Goal: Transaction & Acquisition: Purchase product/service

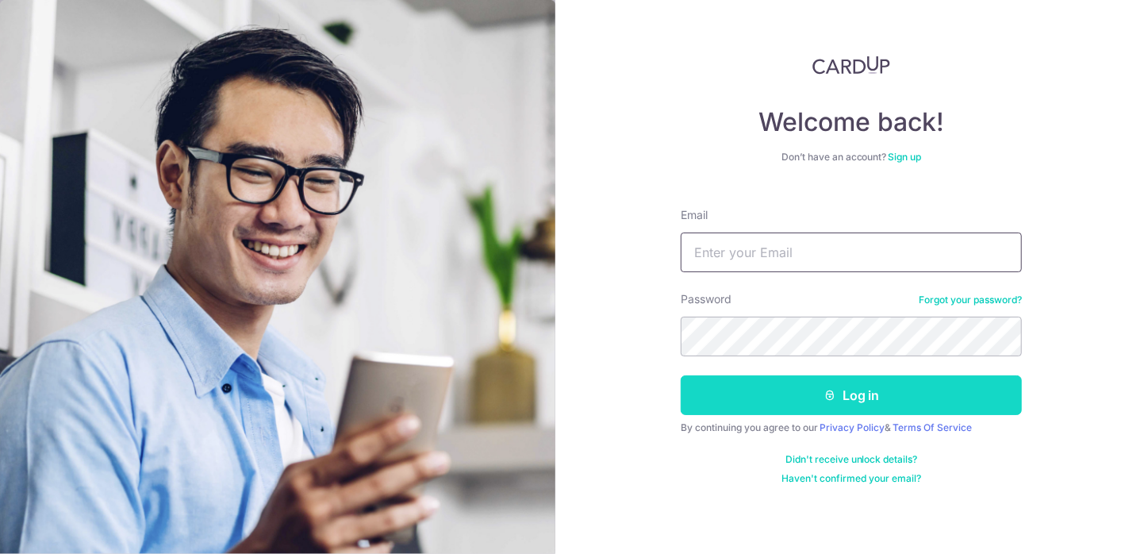
type input "huixiankoh@mac.com"
click at [846, 395] on button "Log in" at bounding box center [850, 395] width 341 height 40
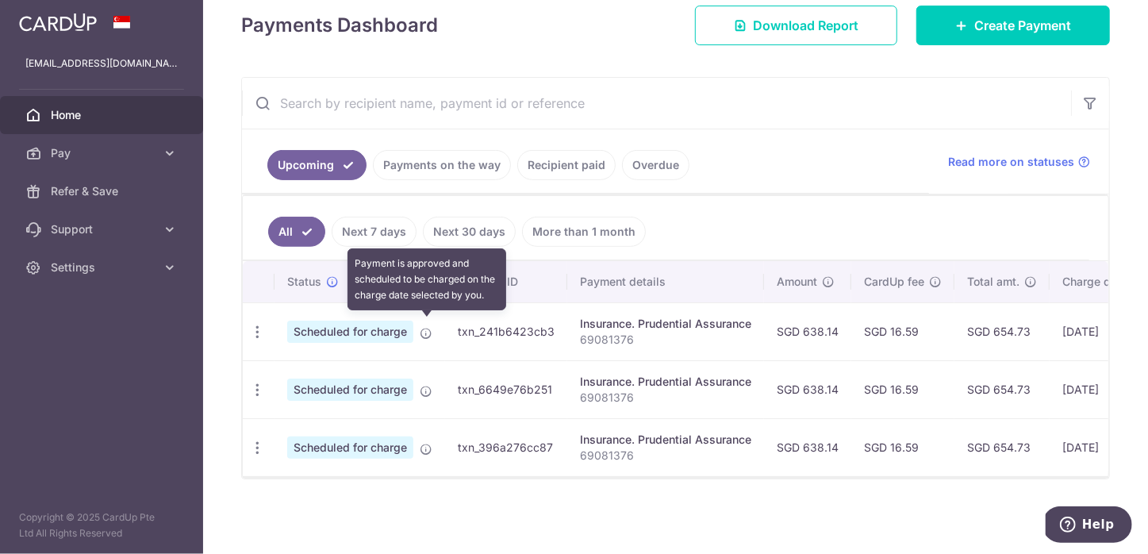
click at [424, 328] on icon at bounding box center [426, 333] width 13 height 13
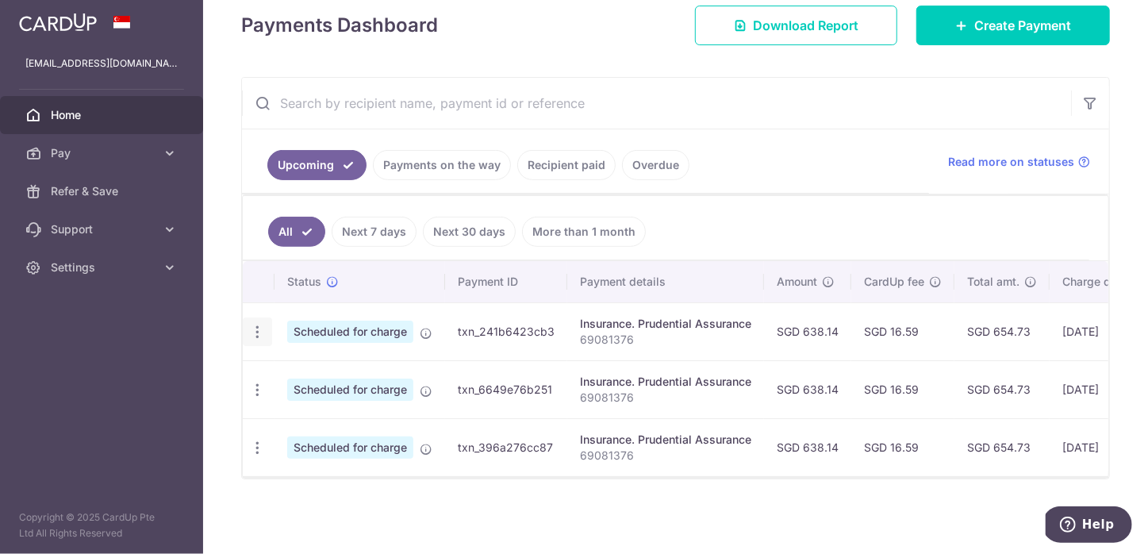
click at [253, 326] on icon "button" at bounding box center [257, 332] width 17 height 17
click at [864, 206] on ul "All Next 7 days Next 30 days More than 1 month" at bounding box center [666, 228] width 846 height 64
click at [100, 147] on span "Pay" at bounding box center [103, 153] width 105 height 16
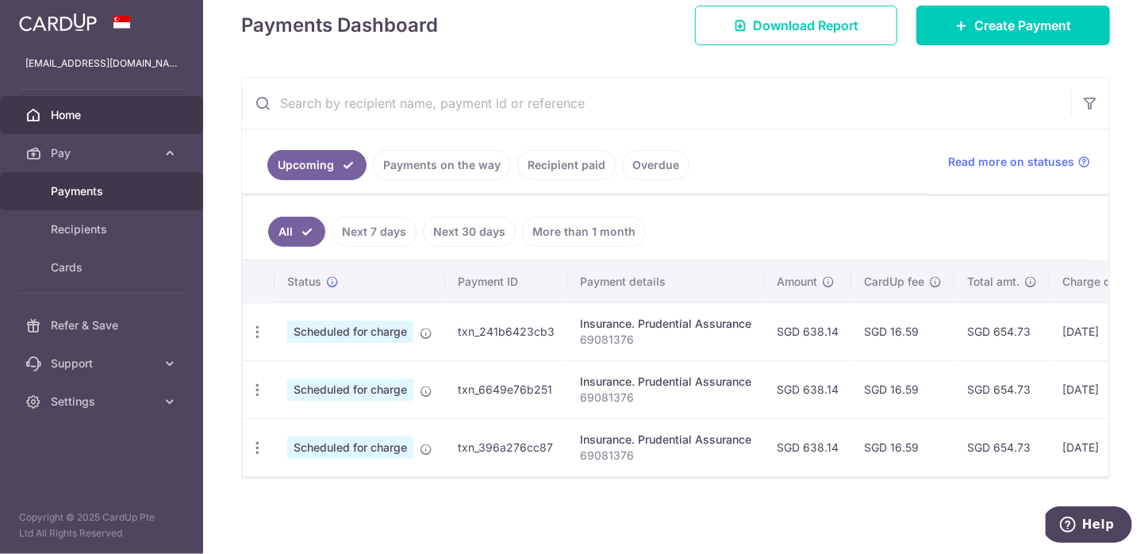
click at [79, 200] on link "Payments" at bounding box center [101, 191] width 203 height 38
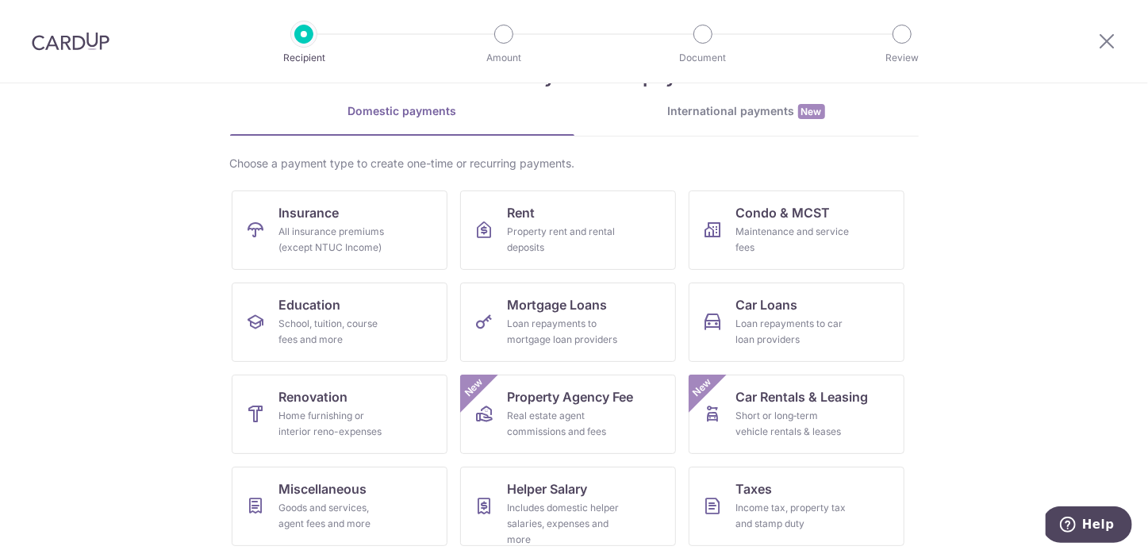
scroll to position [155, 0]
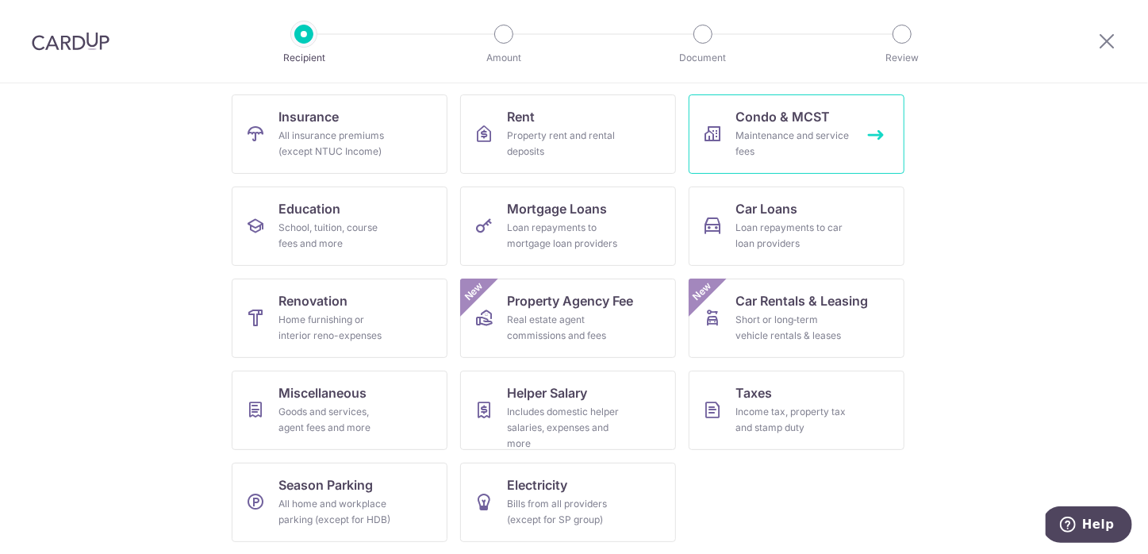
click at [781, 121] on span "Condo & MCST" at bounding box center [783, 116] width 94 height 19
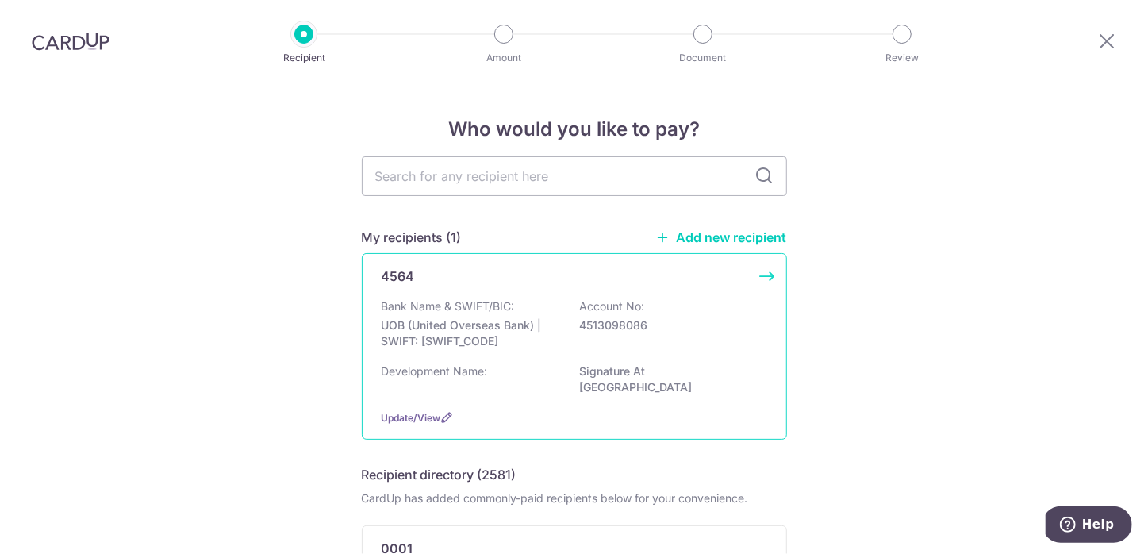
click at [748, 273] on div "4564" at bounding box center [573, 275] width 385 height 19
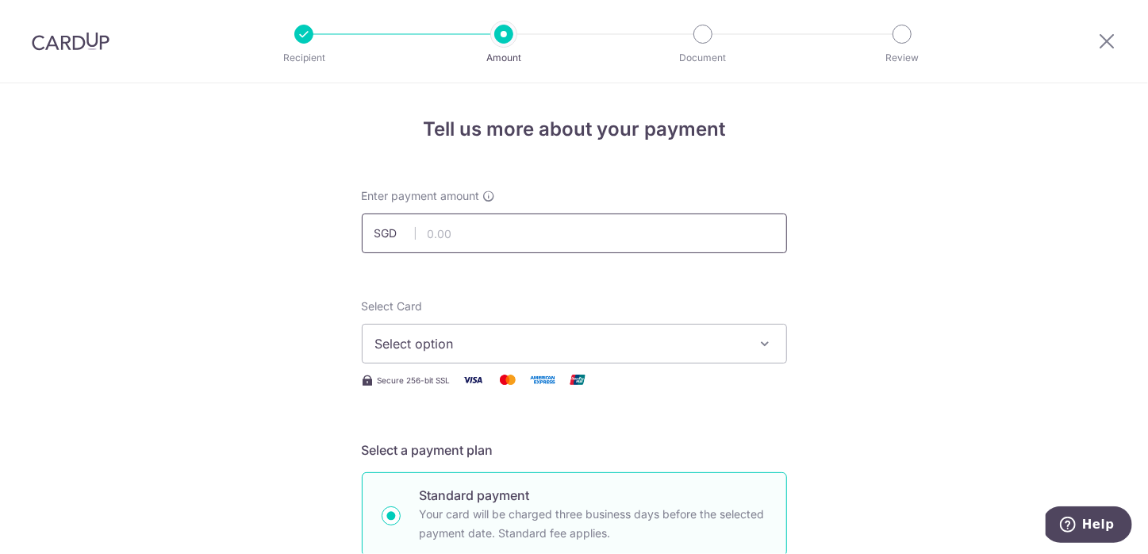
click at [581, 242] on input "text" at bounding box center [574, 233] width 425 height 40
type input "984.27"
click at [531, 339] on span "Select option" at bounding box center [560, 343] width 370 height 19
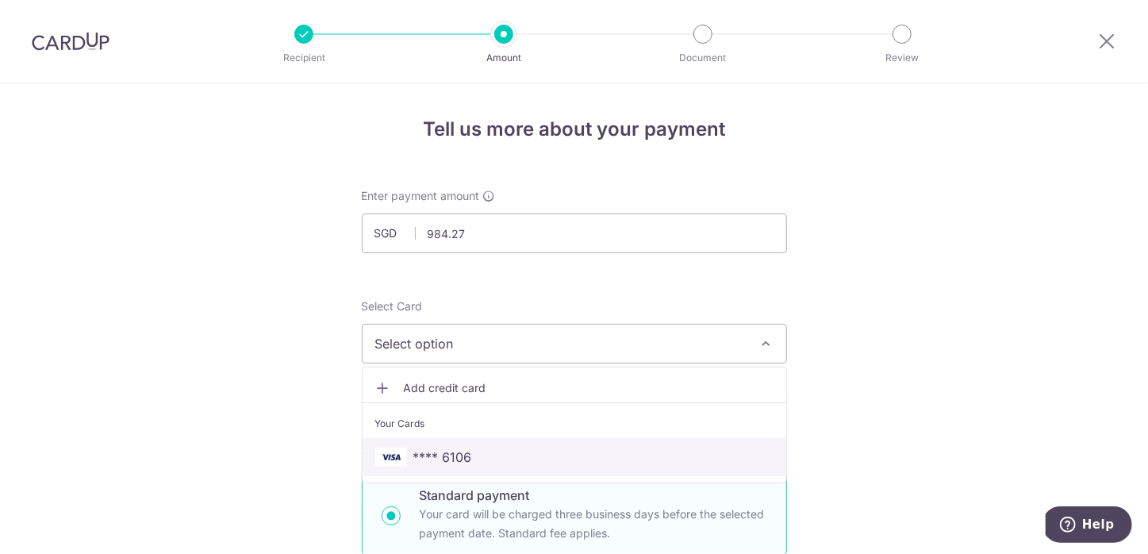
click at [494, 448] on span "**** 6106" at bounding box center [574, 456] width 398 height 19
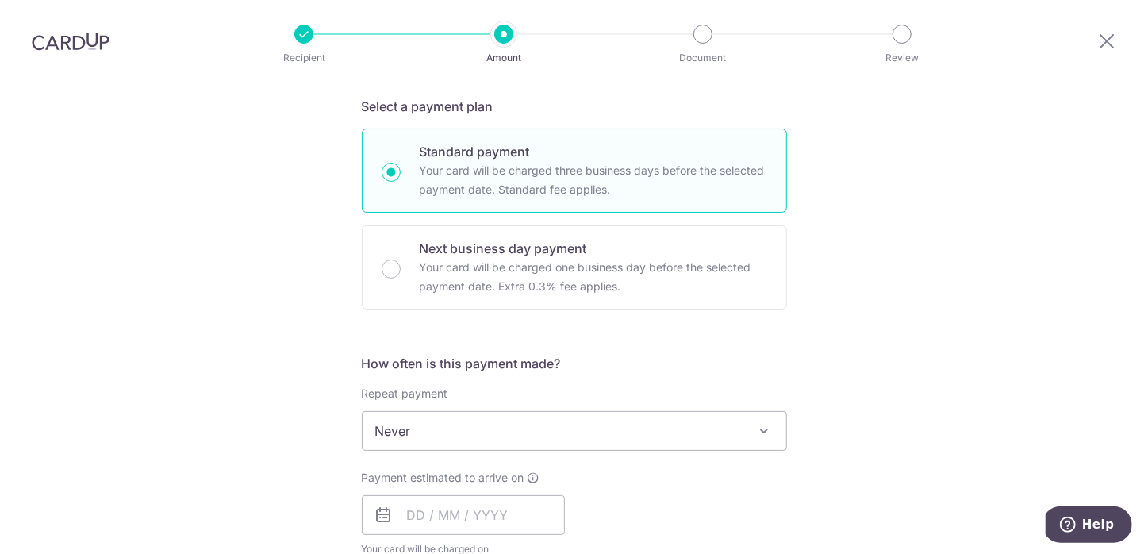
scroll to position [381, 0]
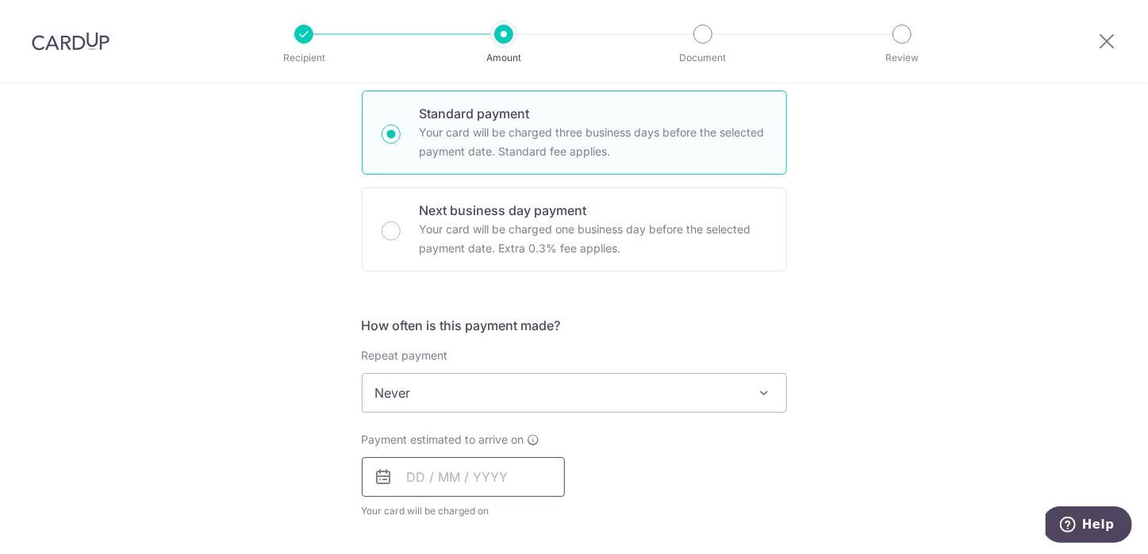
click at [456, 474] on input "text" at bounding box center [463, 477] width 203 height 40
click at [404, 481] on input "text" at bounding box center [463, 477] width 203 height 40
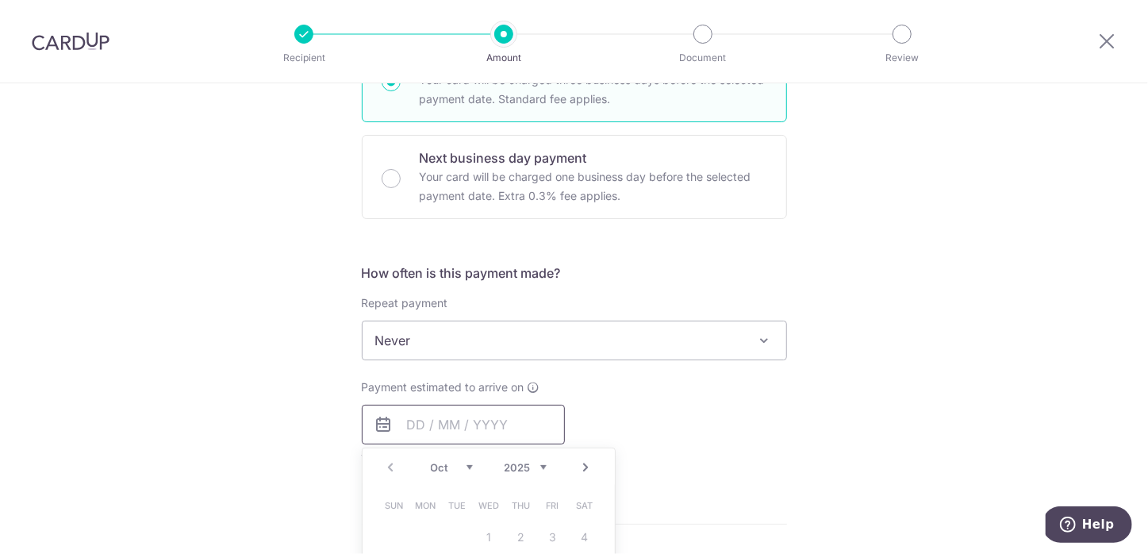
scroll to position [519, 0]
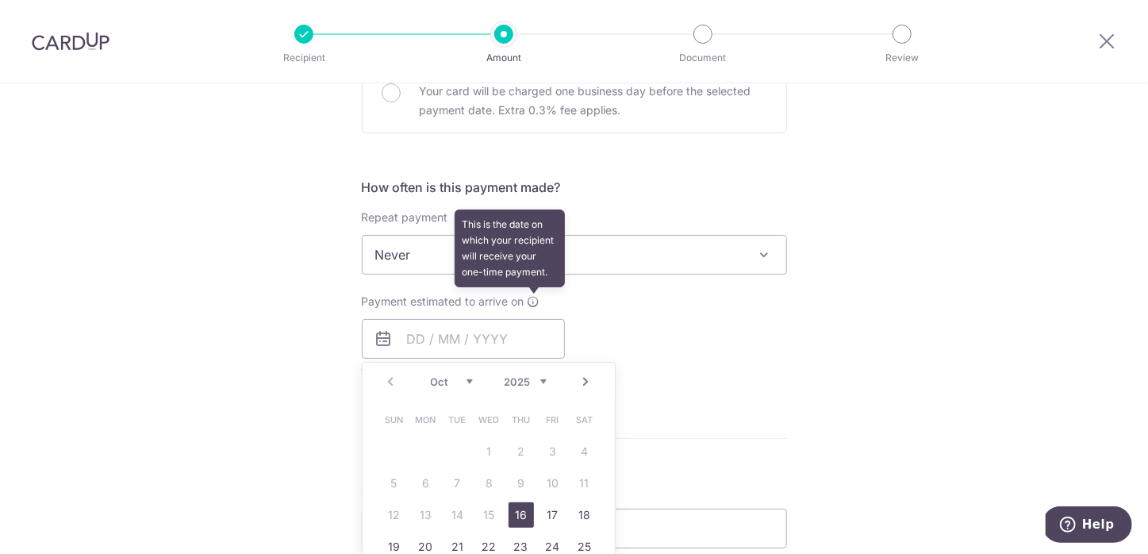
click at [531, 299] on icon at bounding box center [533, 301] width 13 height 13
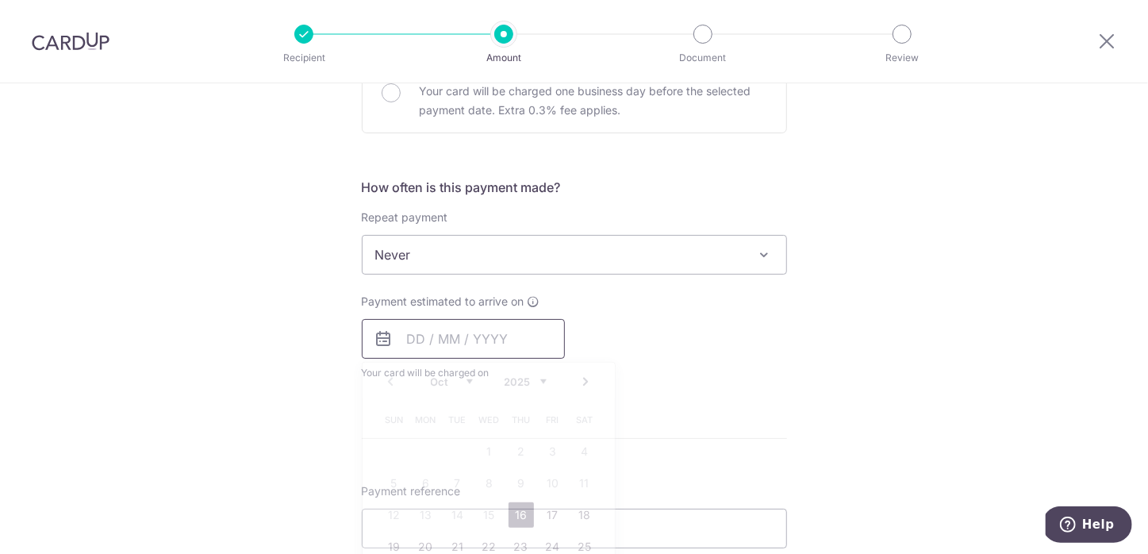
click at [393, 335] on input "text" at bounding box center [463, 339] width 203 height 40
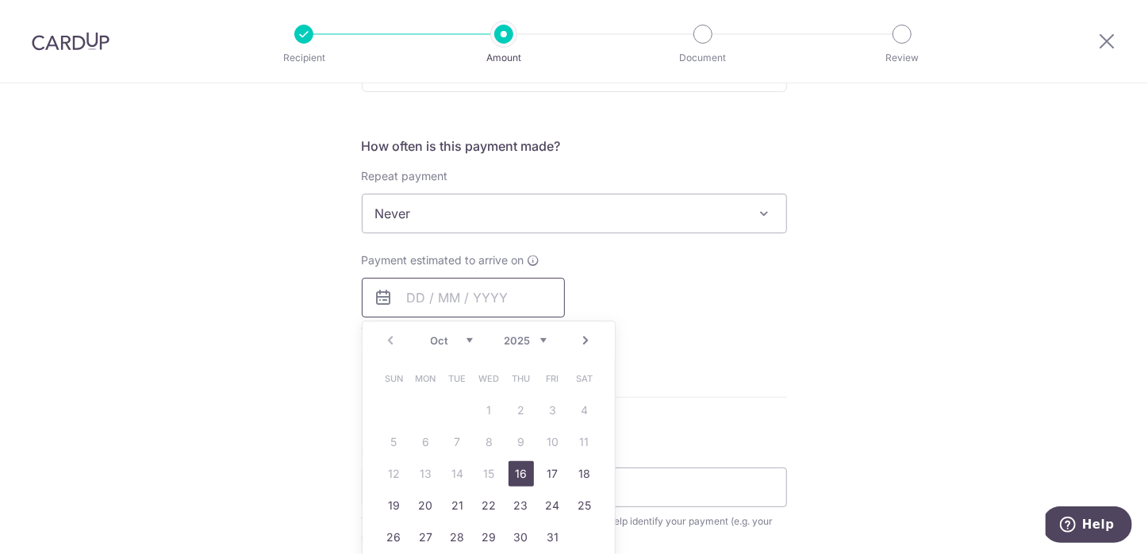
scroll to position [575, 0]
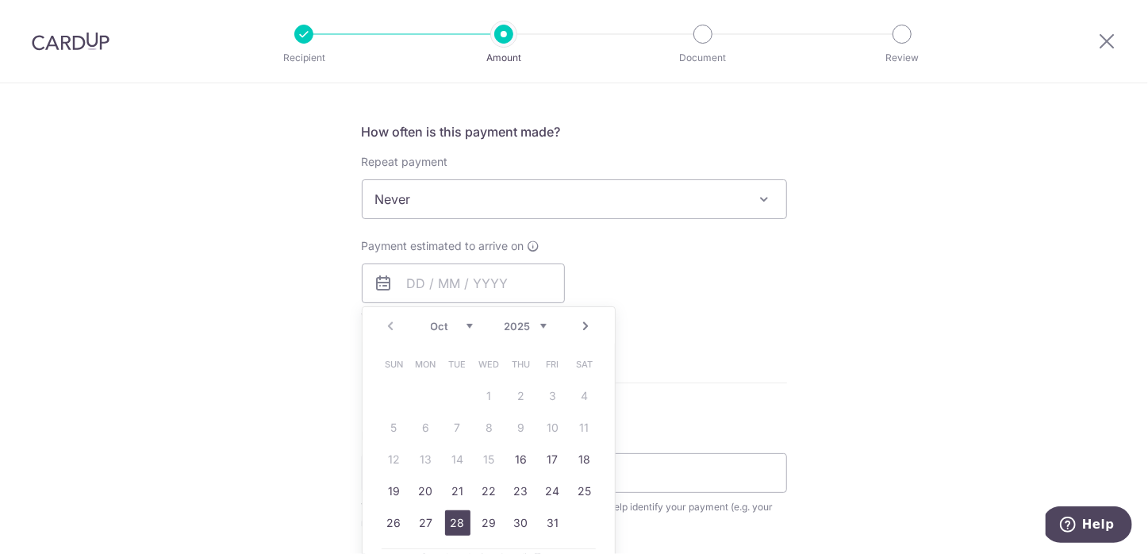
click at [456, 523] on link "28" at bounding box center [457, 522] width 25 height 25
type input "28/10/2025"
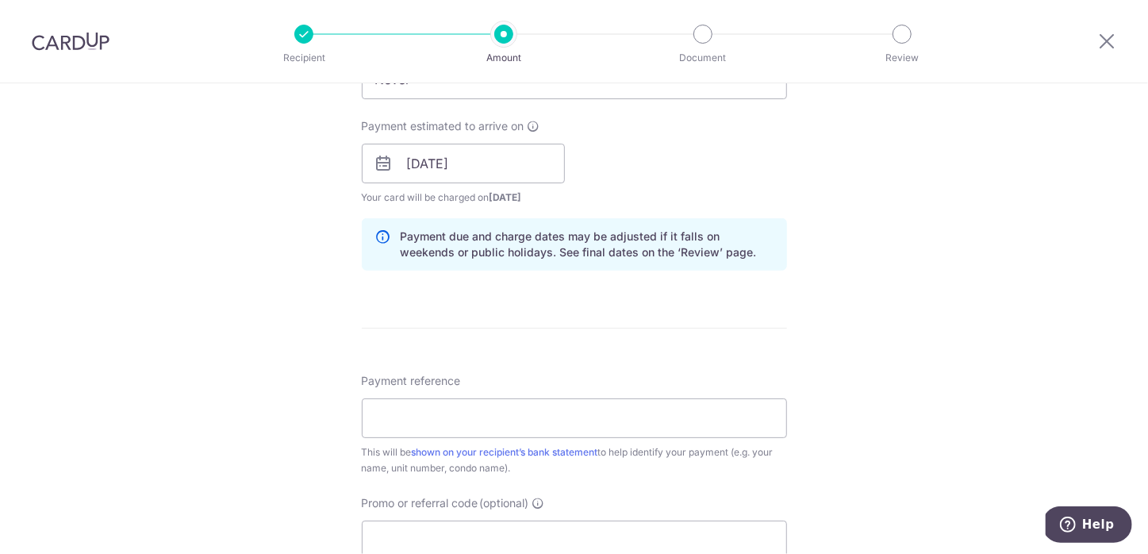
scroll to position [696, 0]
click at [638, 423] on input "Payment reference" at bounding box center [574, 417] width 425 height 40
click at [637, 424] on input "Payment reference" at bounding box center [574, 417] width 425 height 40
type input "41-04-42"
click at [706, 343] on form "Enter payment amount SGD 984.27 984.27 Select Card **** 6106 Add credit card Yo…" at bounding box center [574, 152] width 425 height 1321
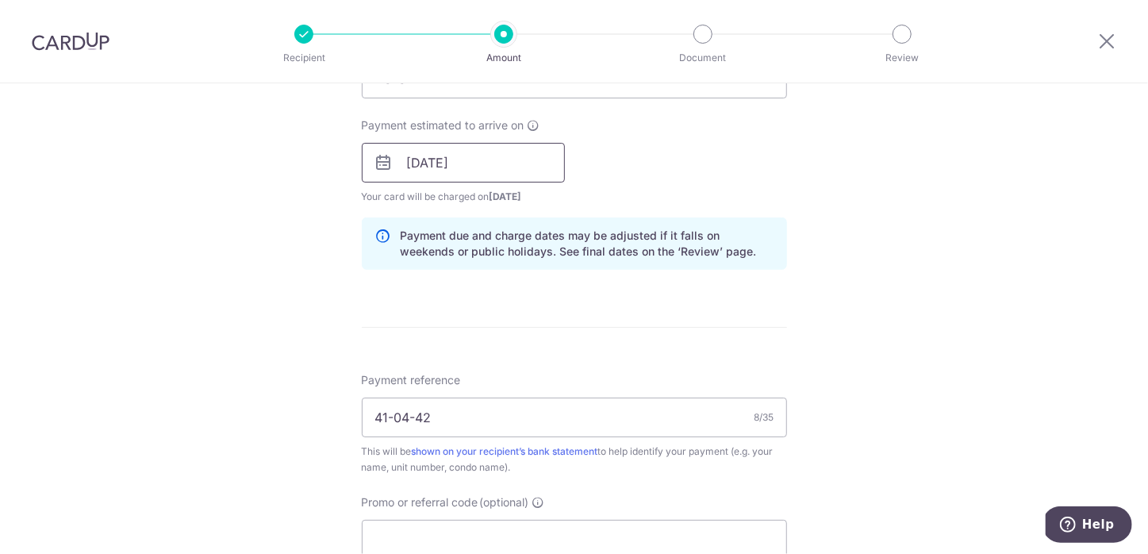
click at [450, 163] on input "28/10/2025" at bounding box center [463, 163] width 203 height 40
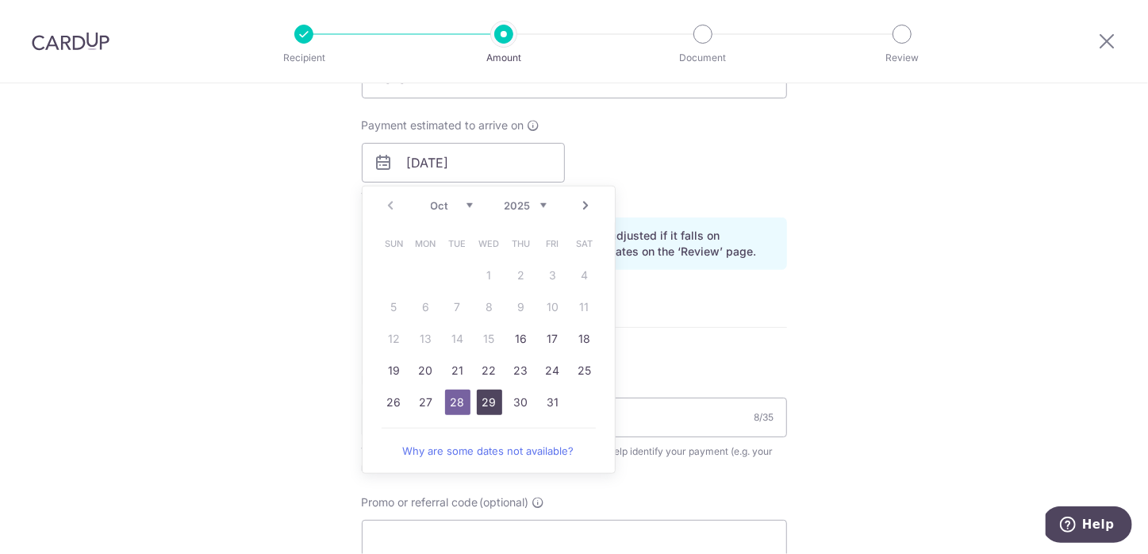
click at [489, 400] on link "29" at bounding box center [489, 401] width 25 height 25
type input "[DATE]"
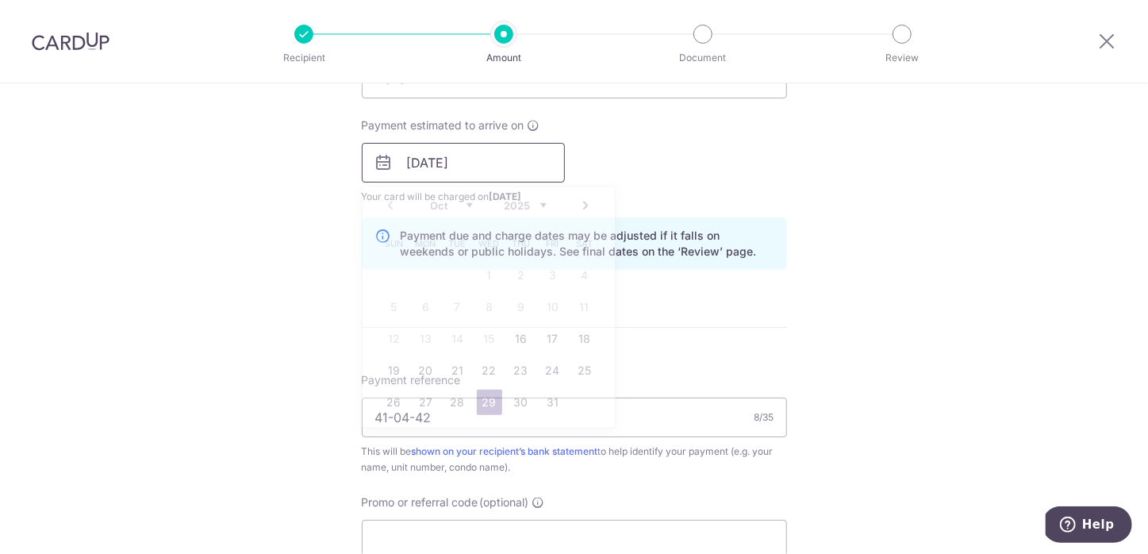
click at [490, 161] on input "[DATE]" at bounding box center [463, 163] width 203 height 40
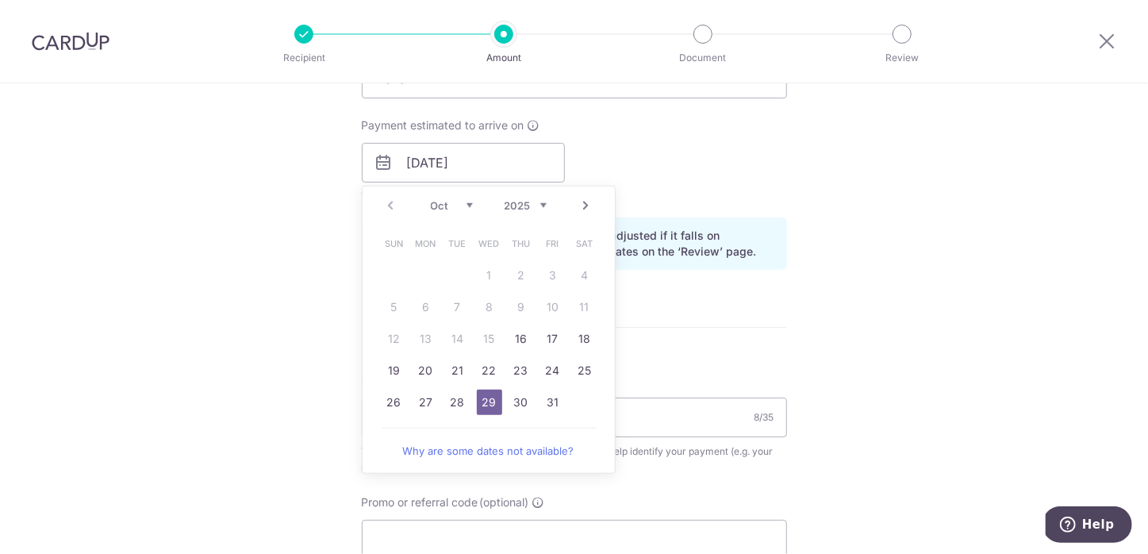
click at [817, 376] on div "Tell us more about your payment Enter payment amount SGD 984.27 984.27 Select C…" at bounding box center [574, 138] width 1148 height 1500
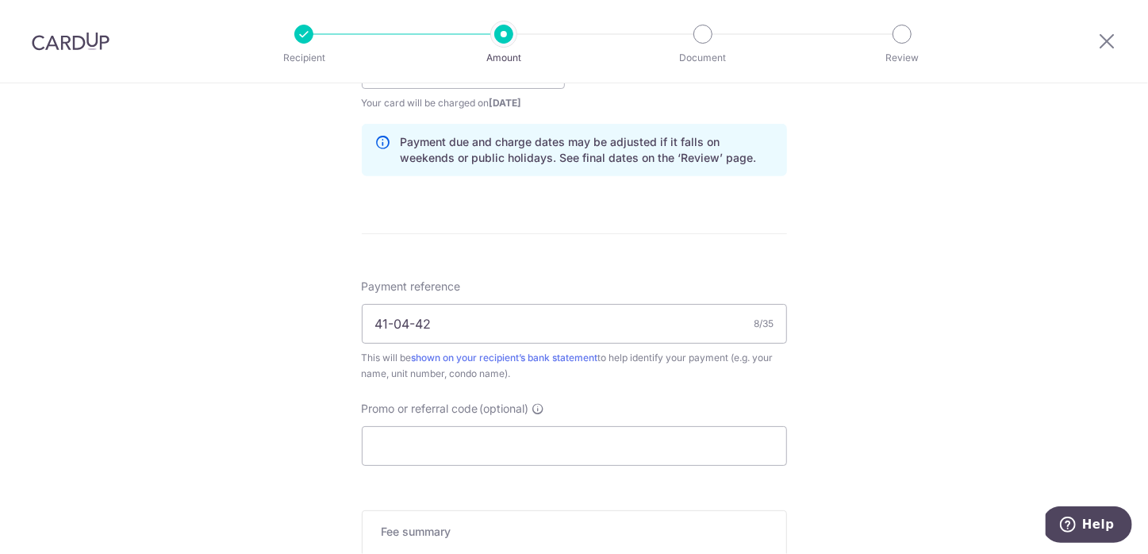
scroll to position [969, 0]
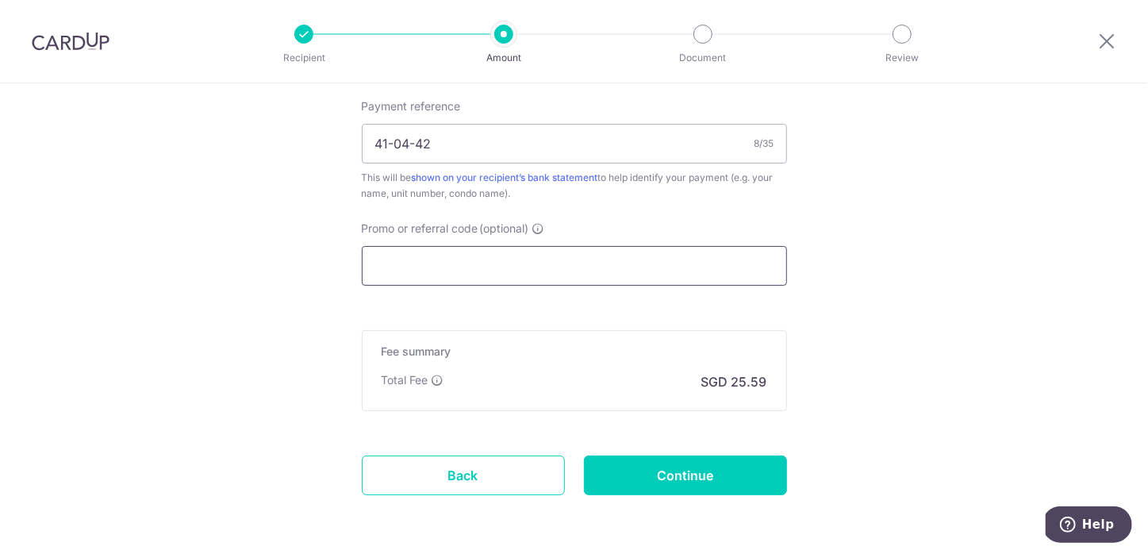
click at [511, 270] on input "Promo or referral code (optional)" at bounding box center [574, 266] width 425 height 40
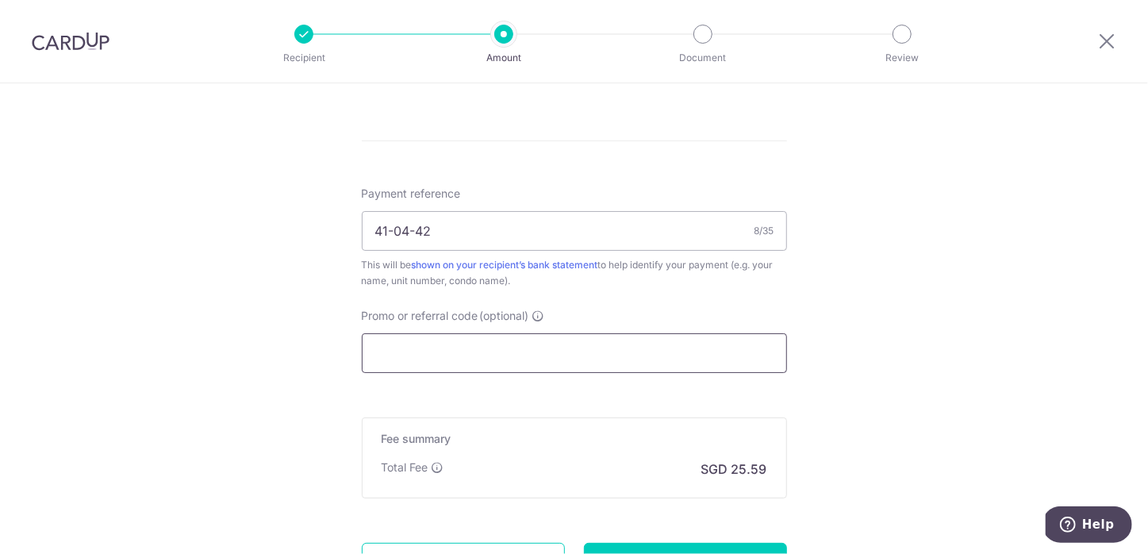
scroll to position [1029, 0]
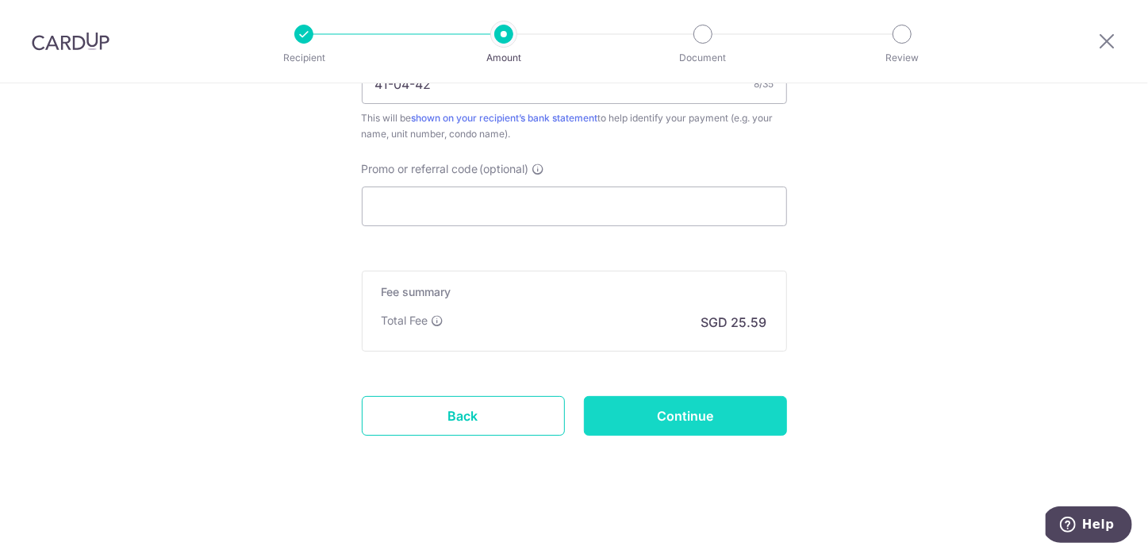
click at [746, 420] on input "Continue" at bounding box center [685, 416] width 203 height 40
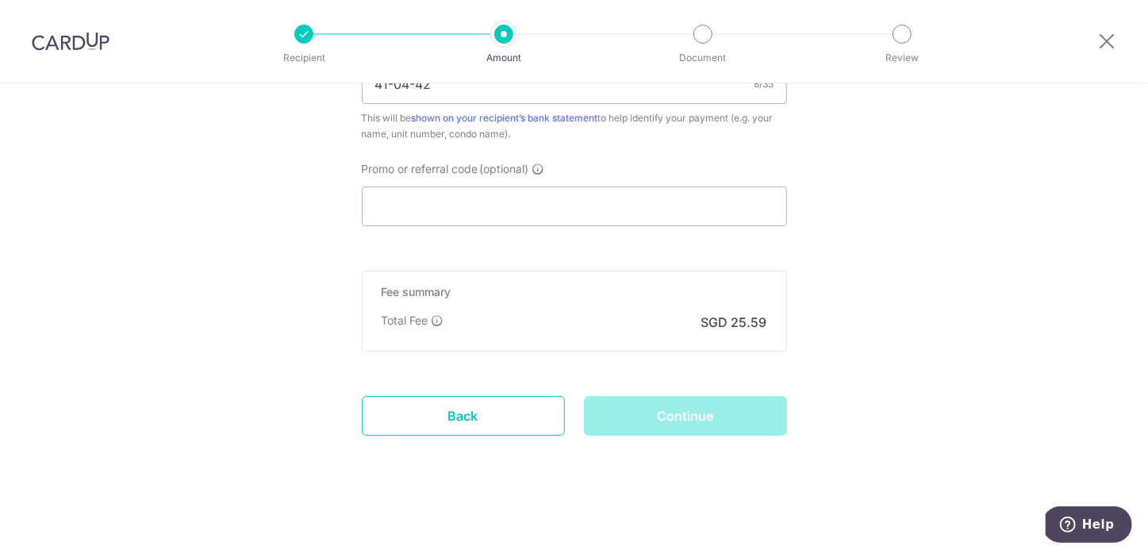
drag, startPoint x: 746, startPoint y: 420, endPoint x: 1020, endPoint y: 232, distance: 332.6
click at [492, 405] on link "Back" at bounding box center [463, 416] width 203 height 40
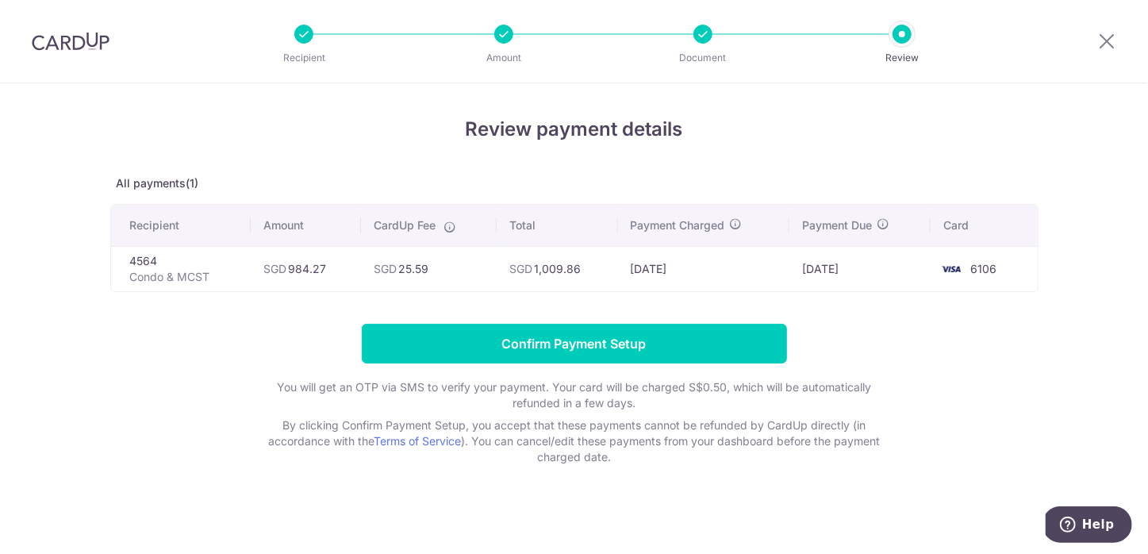
click at [304, 35] on div at bounding box center [303, 34] width 19 height 19
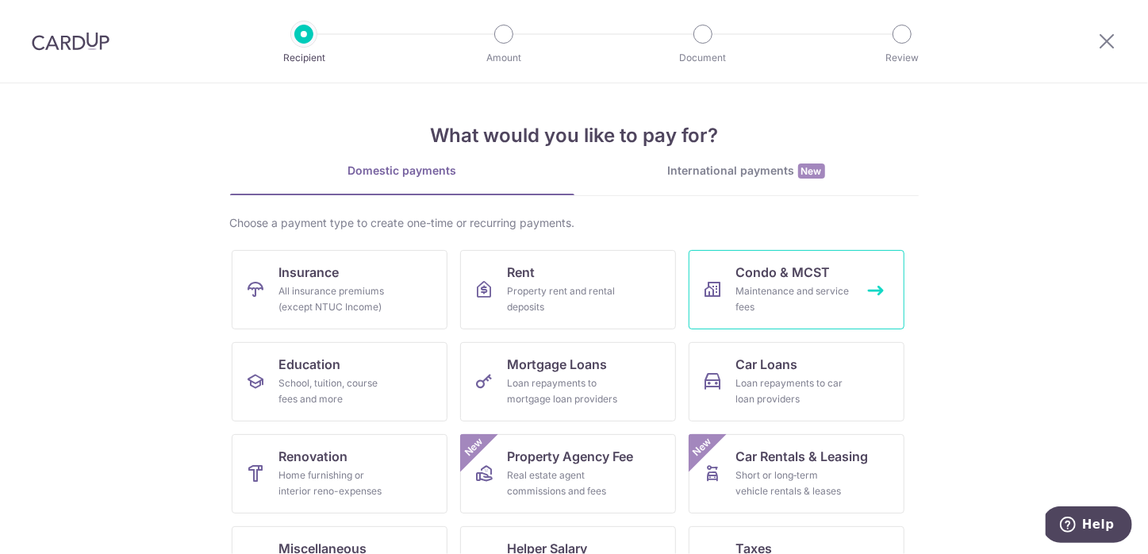
click at [769, 295] on div "Maintenance and service fees" at bounding box center [793, 299] width 114 height 32
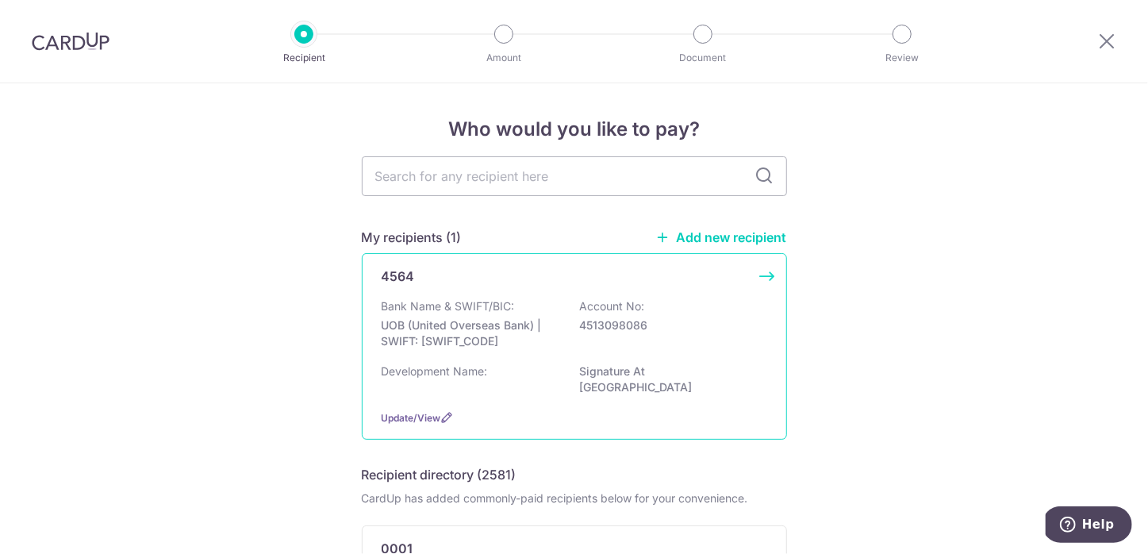
click at [696, 300] on div "Bank Name & SWIFT/BIC: UOB (United Overseas Bank) | SWIFT: [SWIFT_CODE] Account…" at bounding box center [573, 327] width 385 height 59
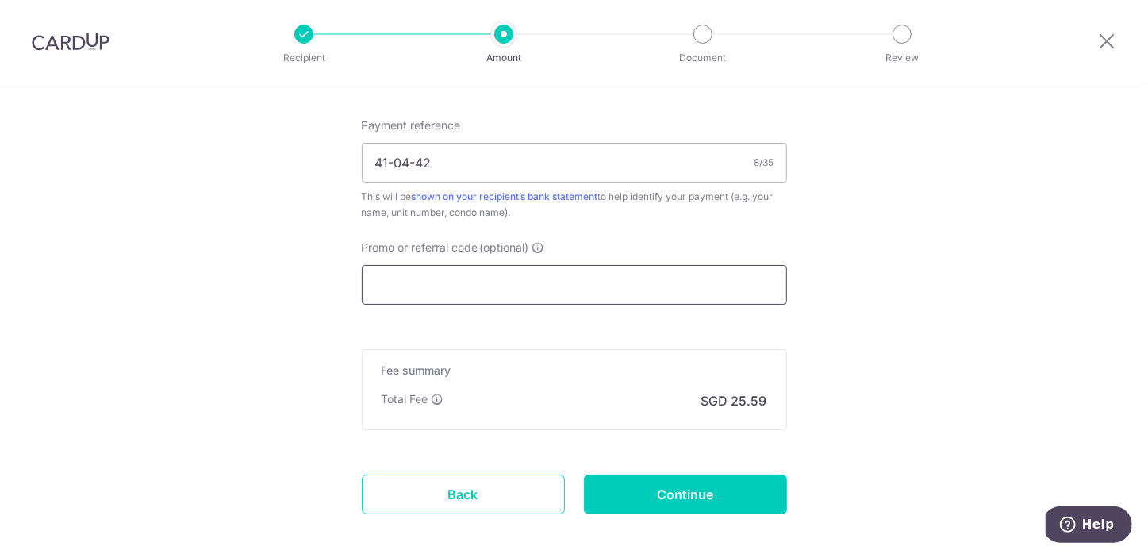
scroll to position [950, 0]
click at [452, 278] on input "Promo or referral code (optional)" at bounding box center [574, 285] width 425 height 40
paste input "OFF225"
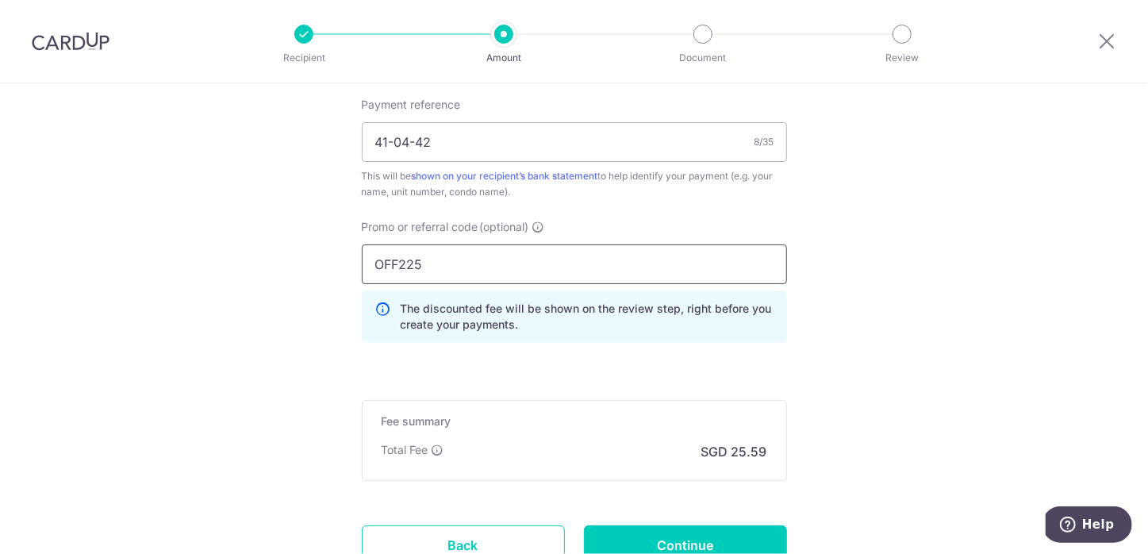
scroll to position [983, 0]
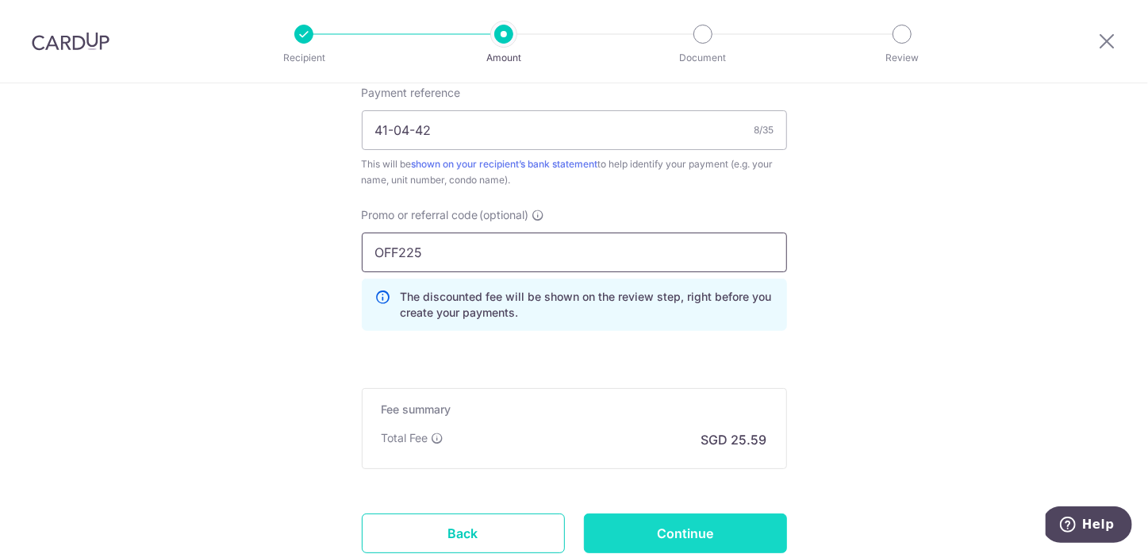
type input "OFF225"
click at [695, 534] on input "Continue" at bounding box center [685, 533] width 203 height 40
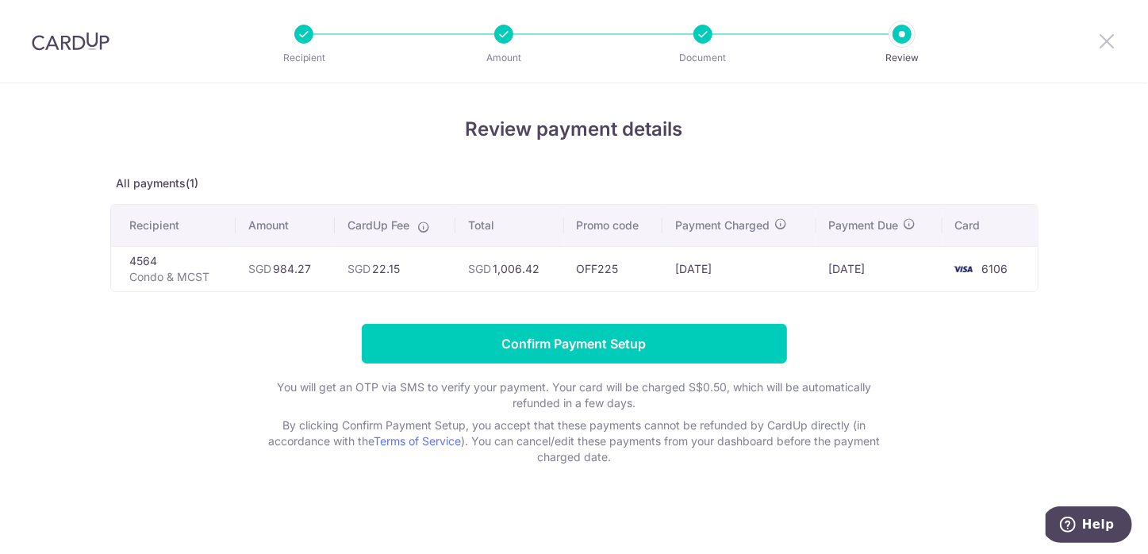
click at [1097, 41] on icon at bounding box center [1106, 41] width 19 height 20
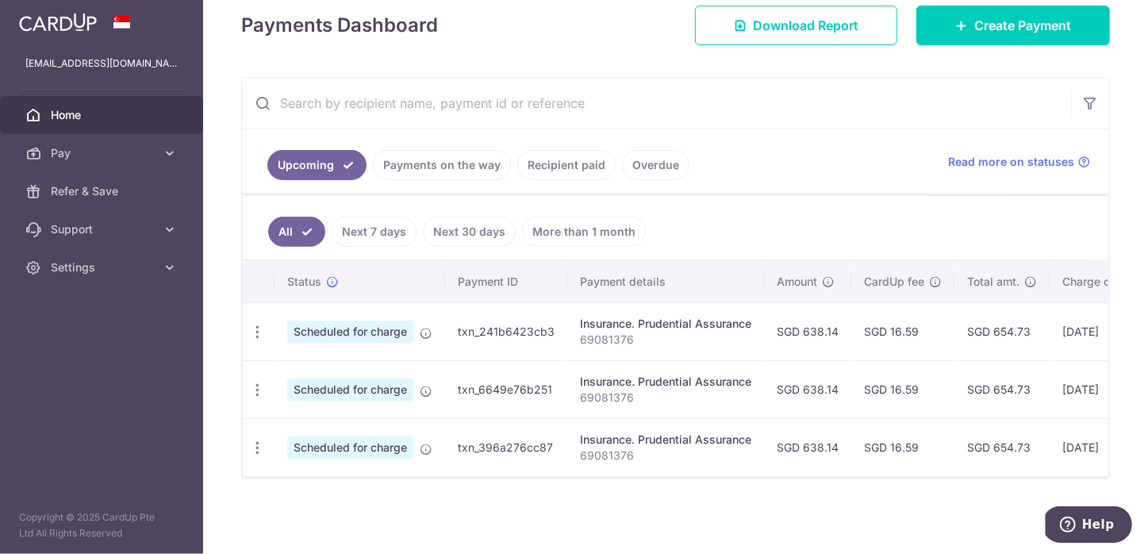
scroll to position [215, 0]
click at [90, 150] on span "Pay" at bounding box center [103, 153] width 105 height 16
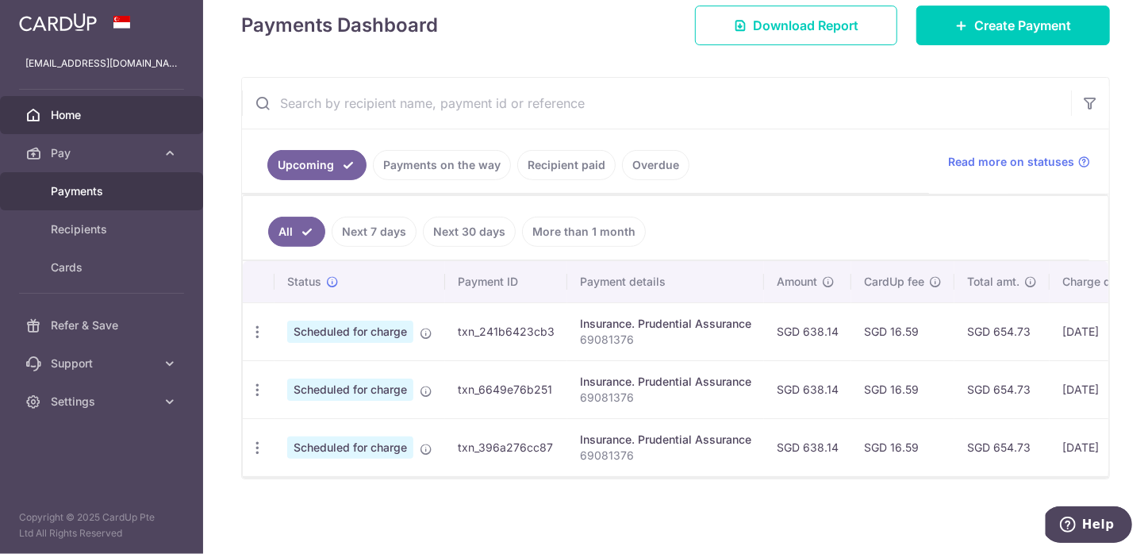
click at [98, 187] on span "Payments" at bounding box center [103, 191] width 105 height 16
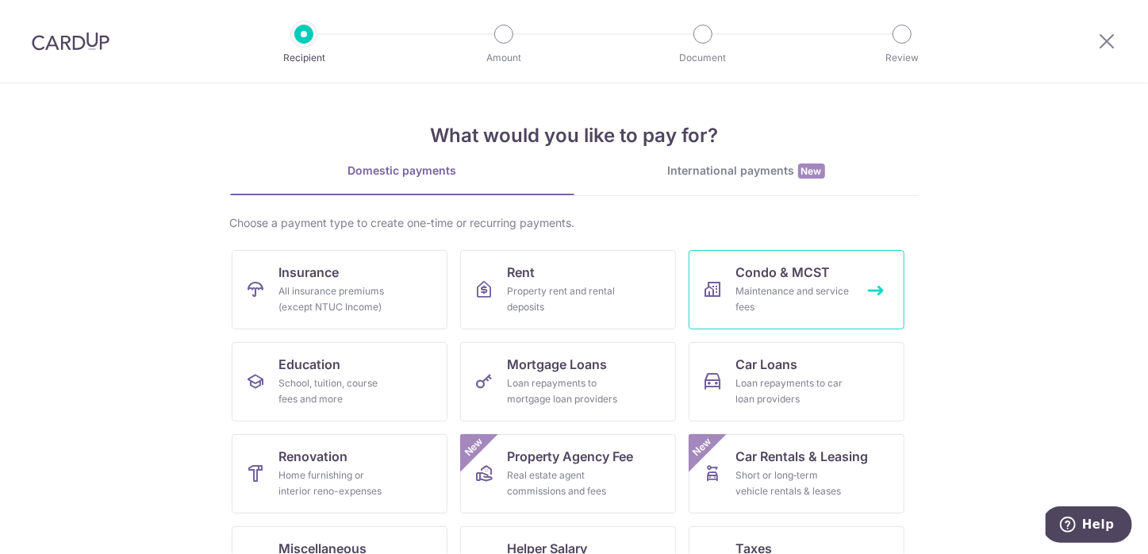
click at [748, 294] on div "Maintenance and service fees" at bounding box center [793, 299] width 114 height 32
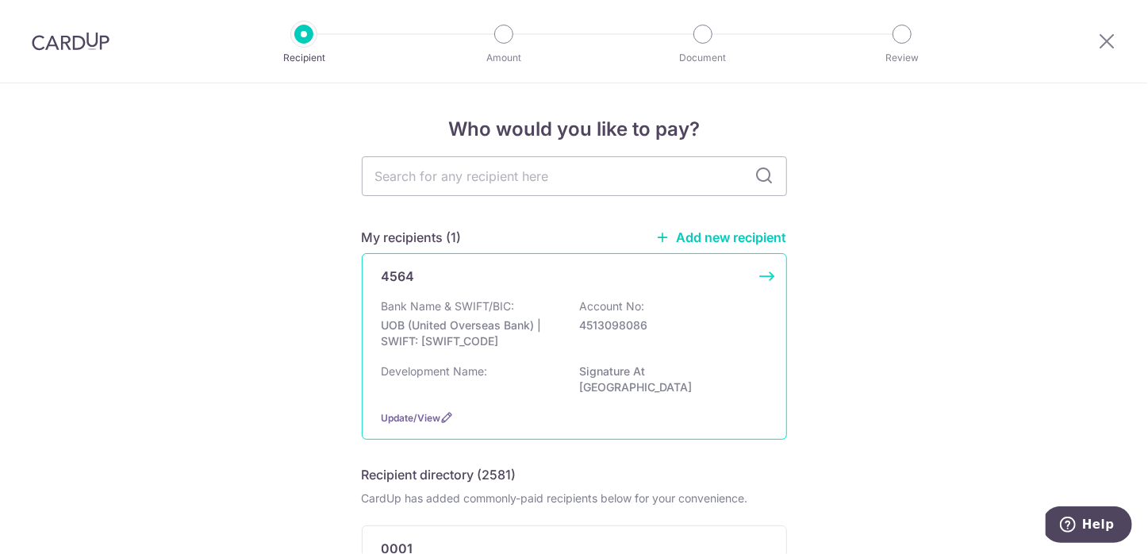
scroll to position [32, 0]
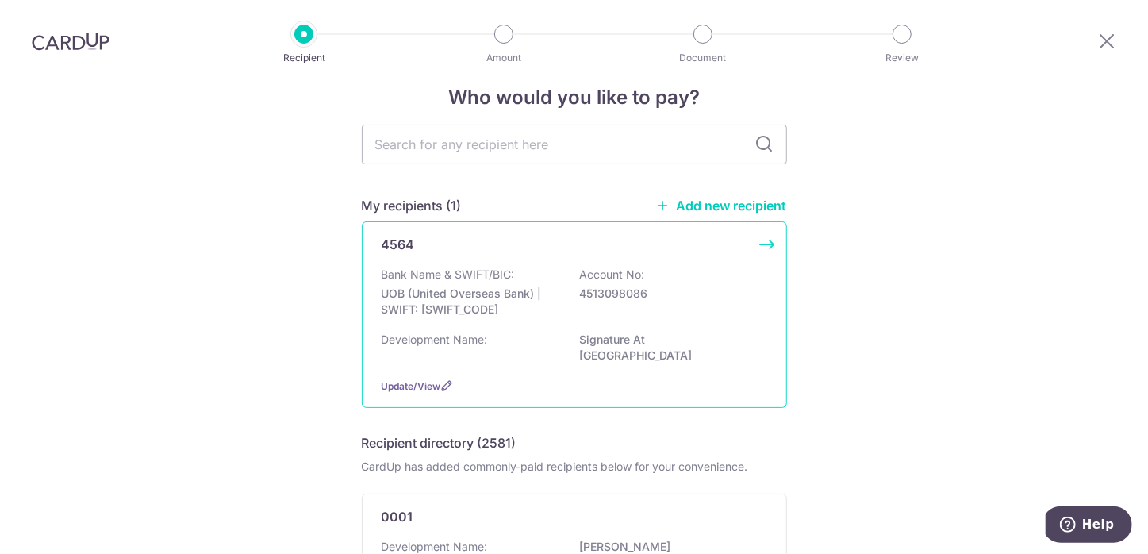
click at [691, 289] on p "4513098086" at bounding box center [669, 294] width 178 height 16
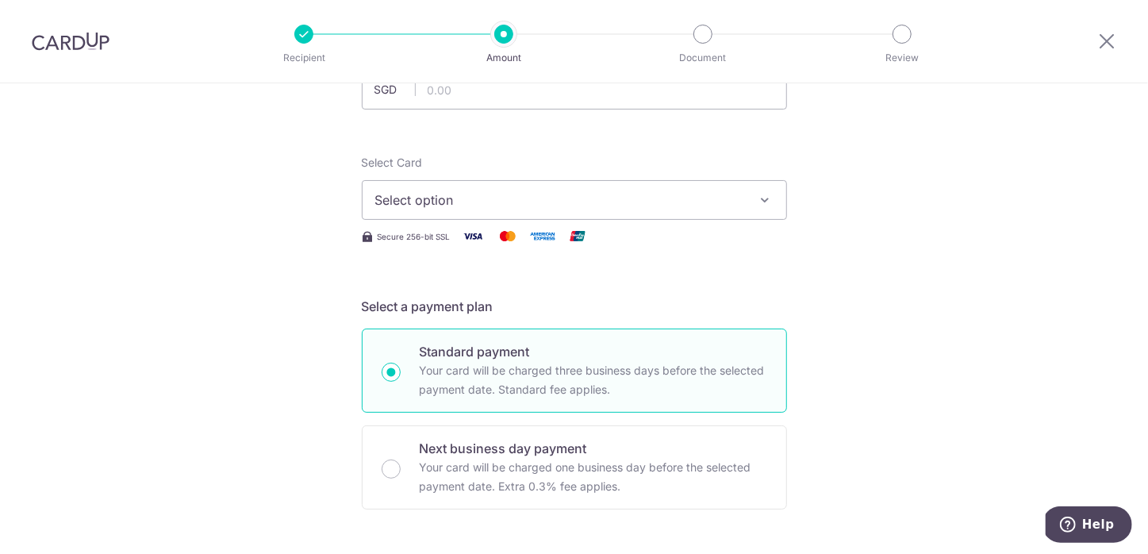
scroll to position [18, 0]
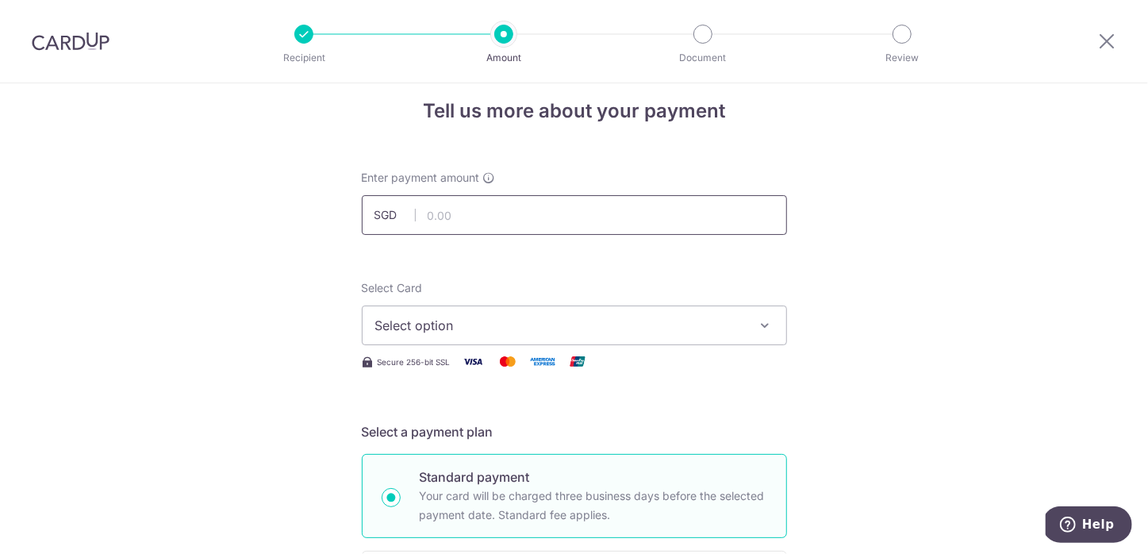
click at [492, 205] on input "text" at bounding box center [574, 215] width 425 height 40
type input "984.27"
click at [553, 320] on span "Select option" at bounding box center [560, 325] width 370 height 19
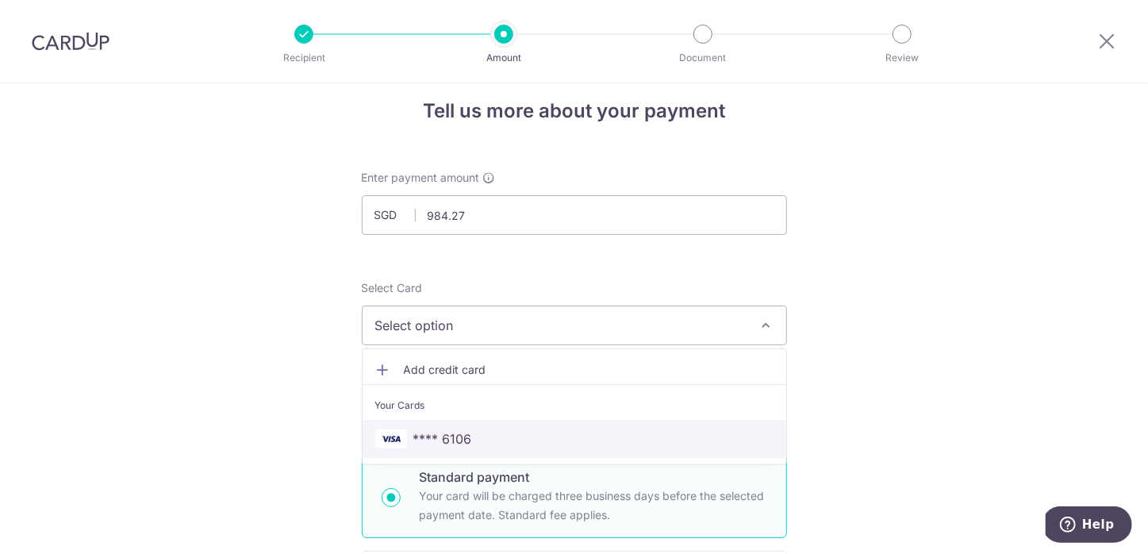
click at [538, 433] on span "**** 6106" at bounding box center [574, 438] width 398 height 19
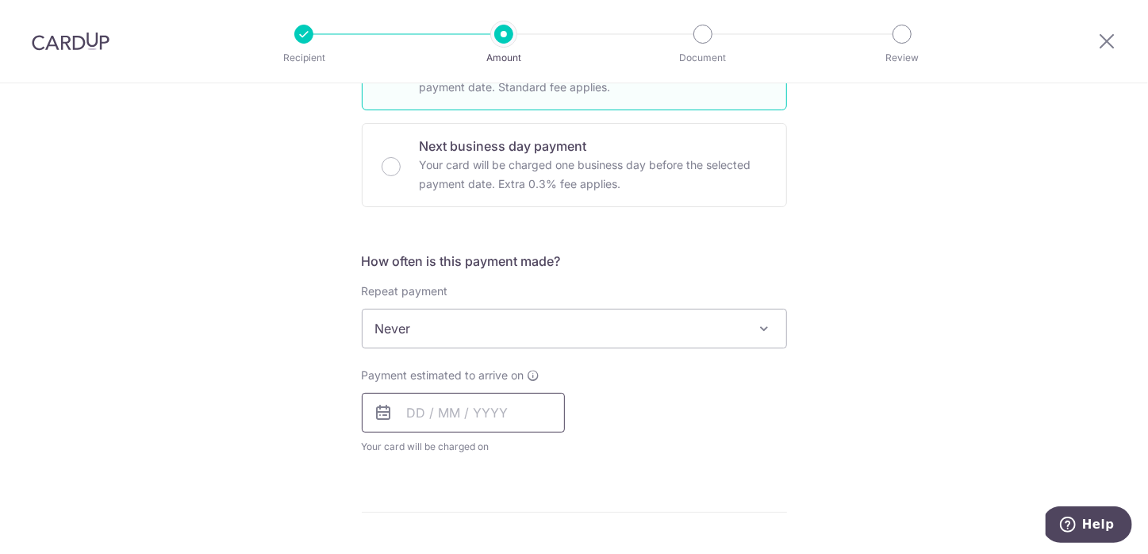
scroll to position [463, 0]
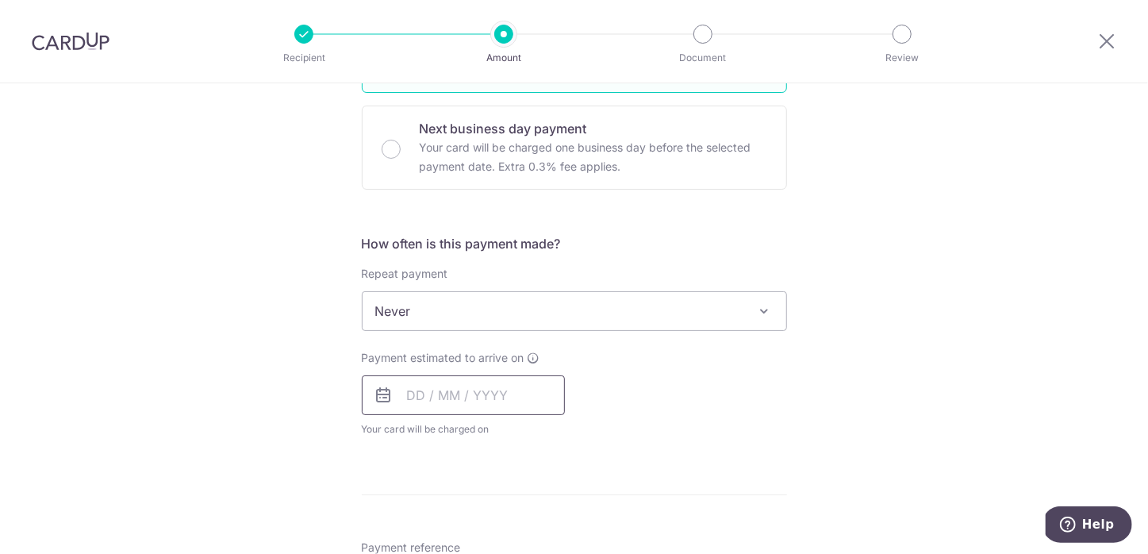
click at [449, 401] on input "text" at bounding box center [463, 395] width 203 height 40
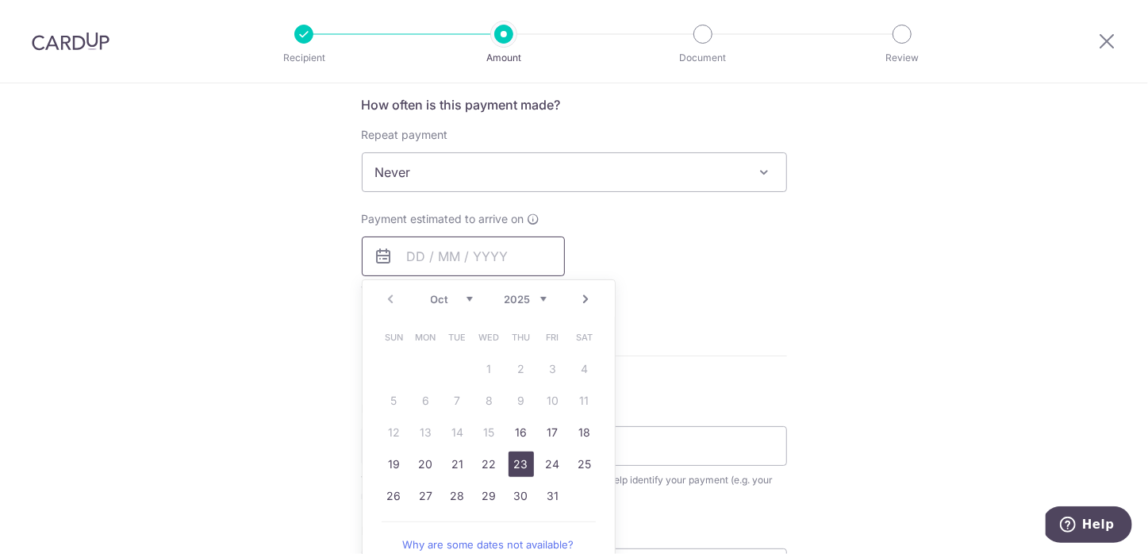
scroll to position [634, 0]
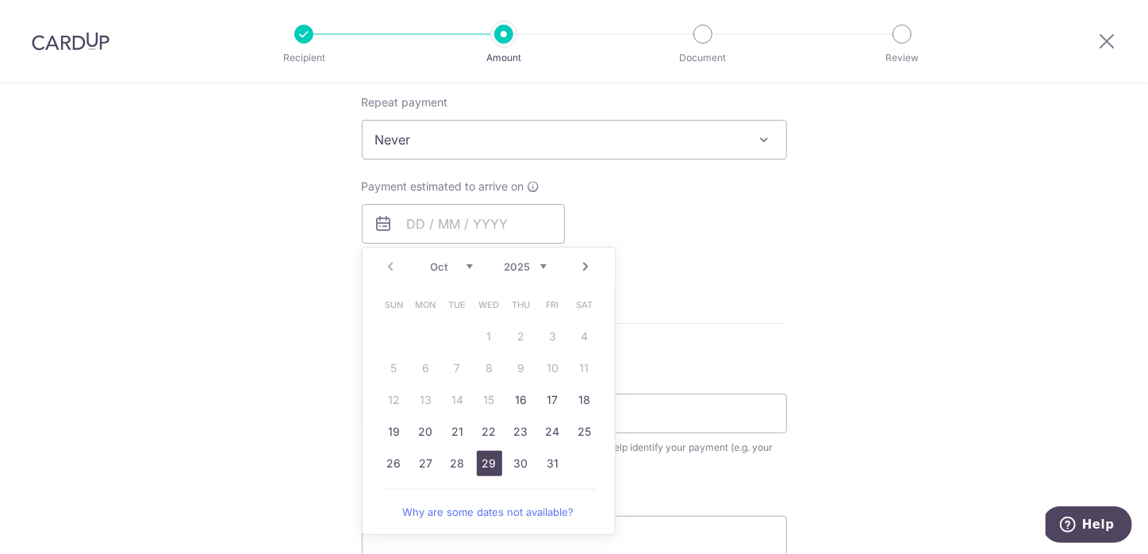
click at [484, 462] on link "29" at bounding box center [489, 462] width 25 height 25
type input "29/10/2025"
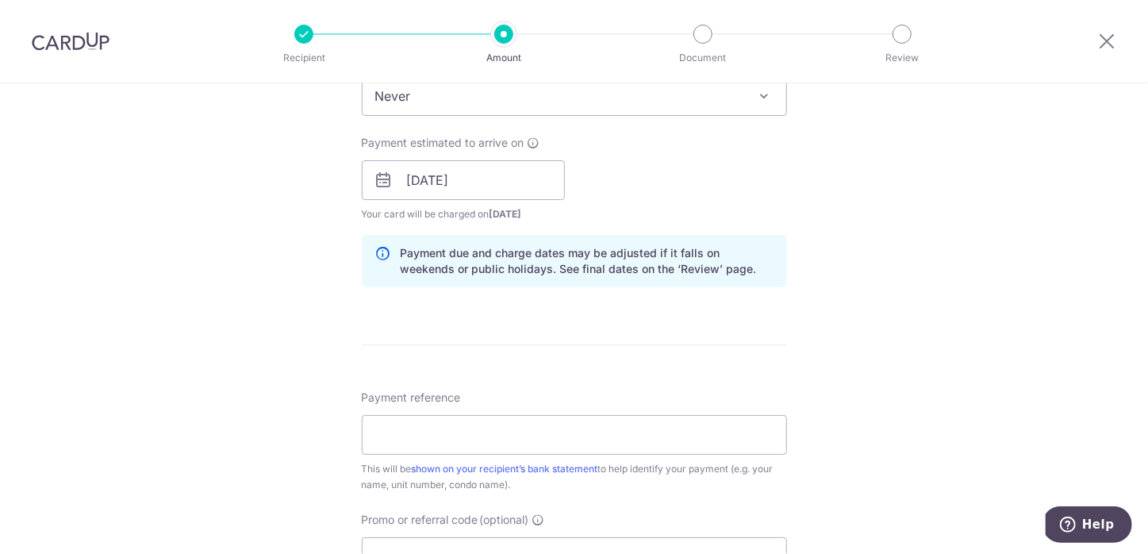
scroll to position [734, 0]
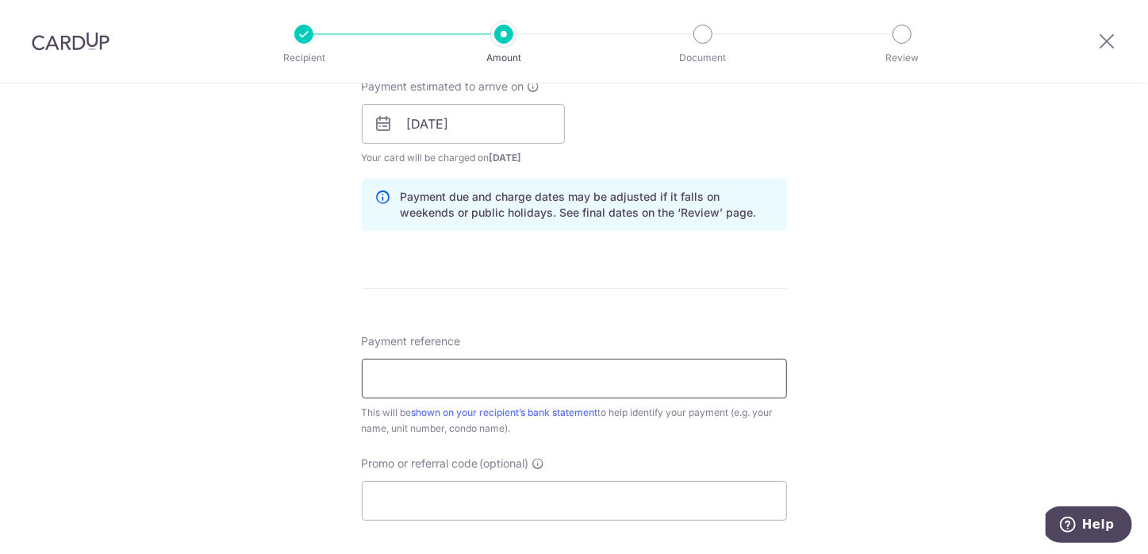
click at [473, 378] on input "Payment reference" at bounding box center [574, 378] width 425 height 40
type input "41-04-42"
click at [416, 489] on input "Promo or referral code (optional)" at bounding box center [574, 501] width 425 height 40
paste input "OFF225"
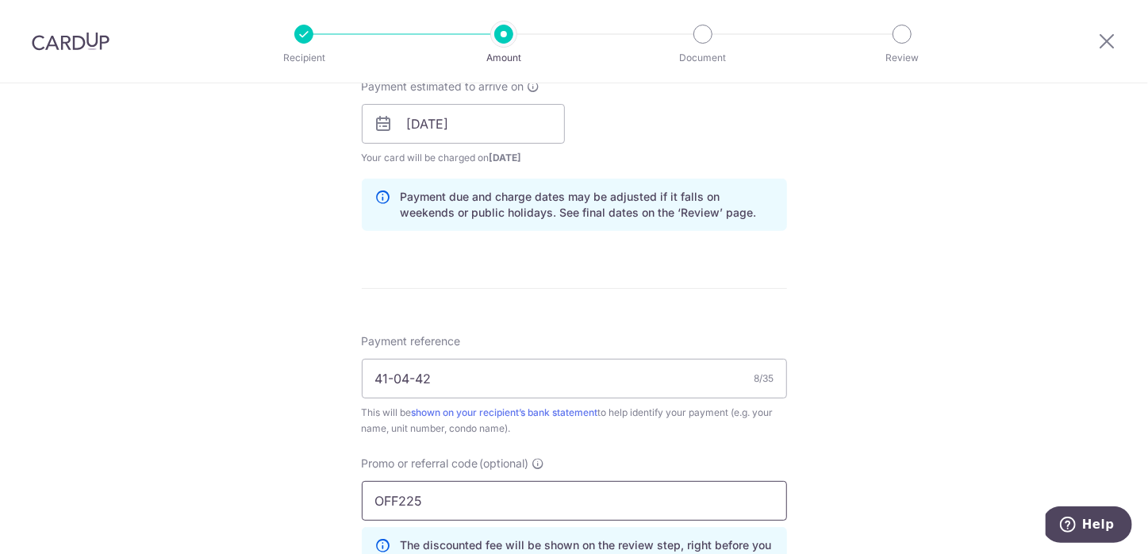
type input "OFF225"
click at [924, 385] on div "Tell us more about your payment Enter payment amount SGD 984.27 984.27 Select C…" at bounding box center [574, 134] width 1148 height 1571
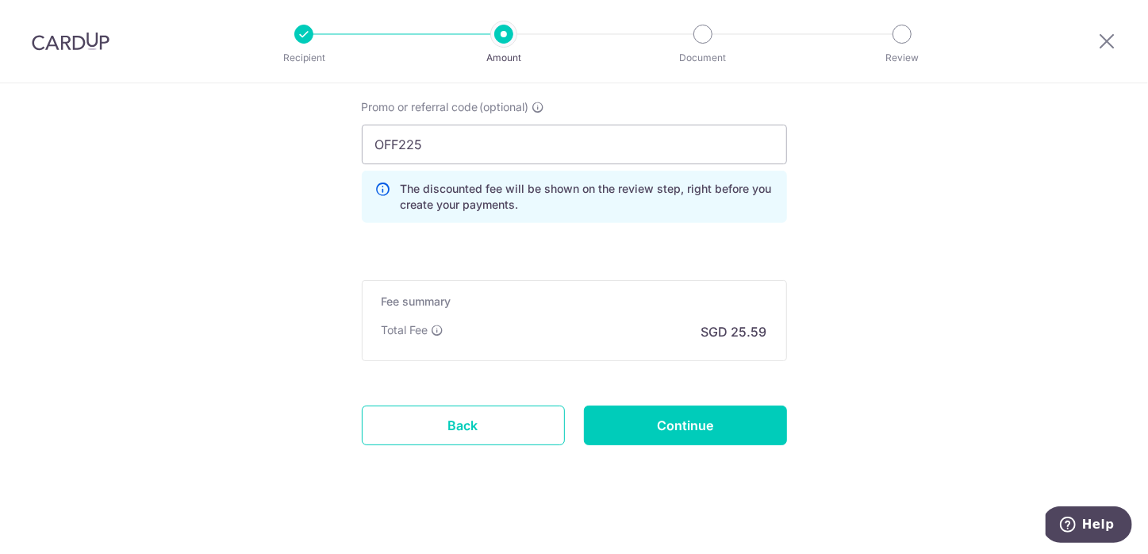
scroll to position [1092, 0]
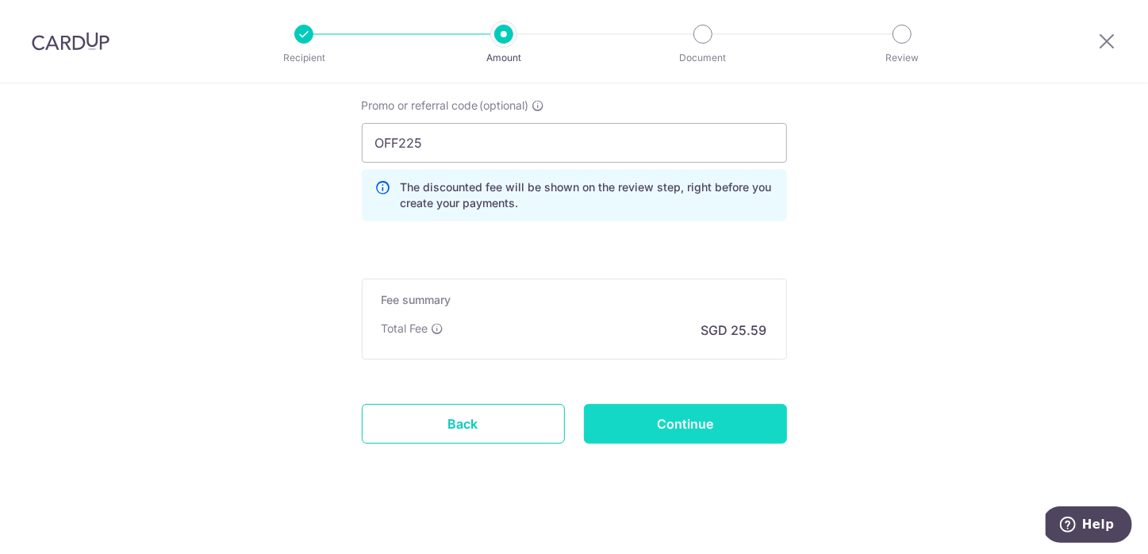
click at [708, 417] on input "Continue" at bounding box center [685, 424] width 203 height 40
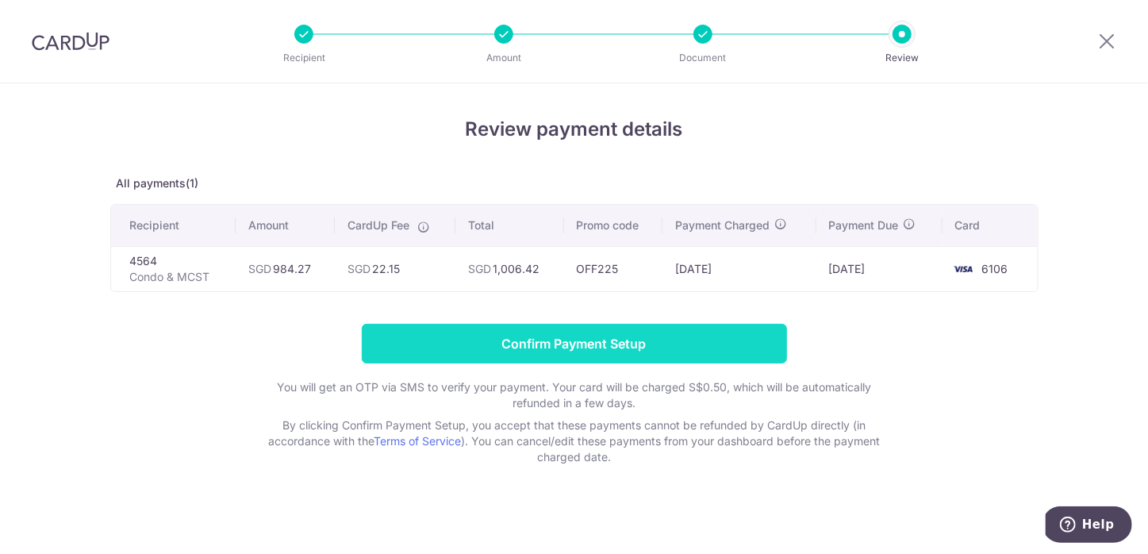
click at [535, 350] on input "Confirm Payment Setup" at bounding box center [574, 344] width 425 height 40
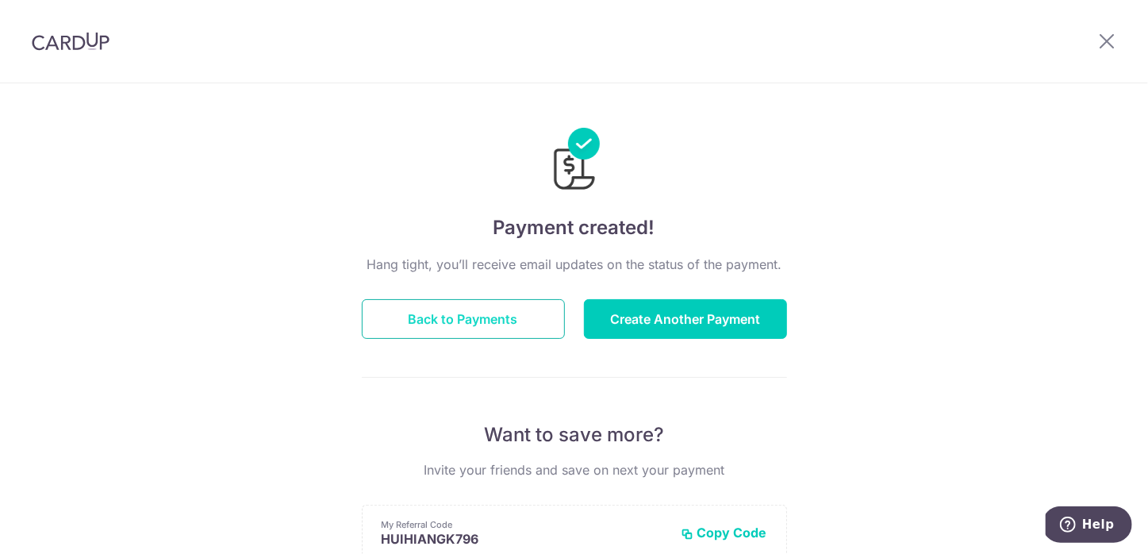
click at [516, 312] on button "Back to Payments" at bounding box center [463, 319] width 203 height 40
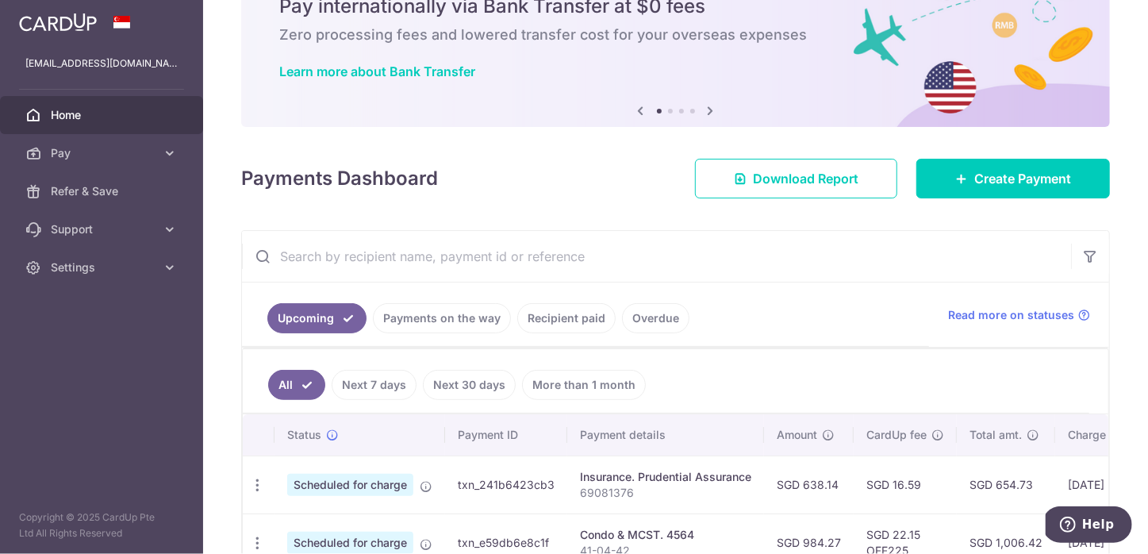
scroll to position [241, 0]
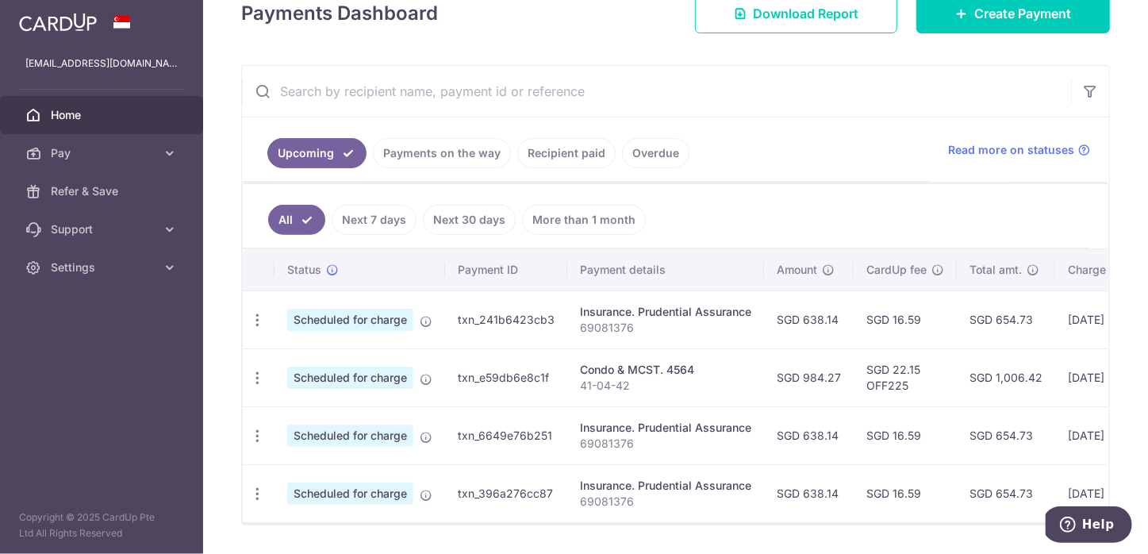
click at [384, 322] on span "Scheduled for charge" at bounding box center [350, 320] width 126 height 22
click at [649, 313] on div "Insurance. Prudential Assurance" at bounding box center [665, 312] width 171 height 16
click at [650, 311] on div "Insurance. Prudential Assurance" at bounding box center [665, 312] width 171 height 16
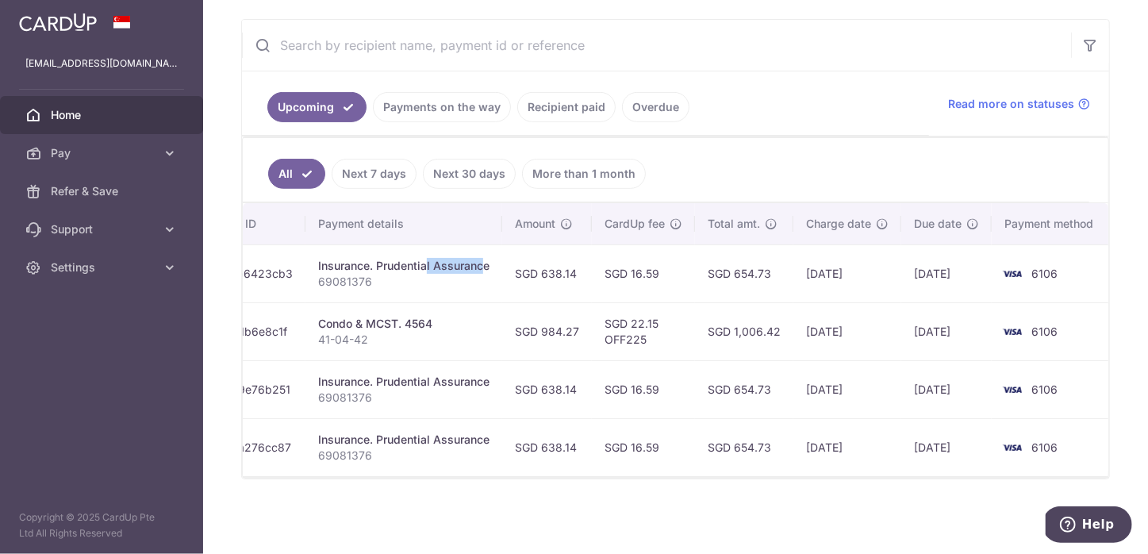
scroll to position [0, 0]
